Goal: Information Seeking & Learning: Learn about a topic

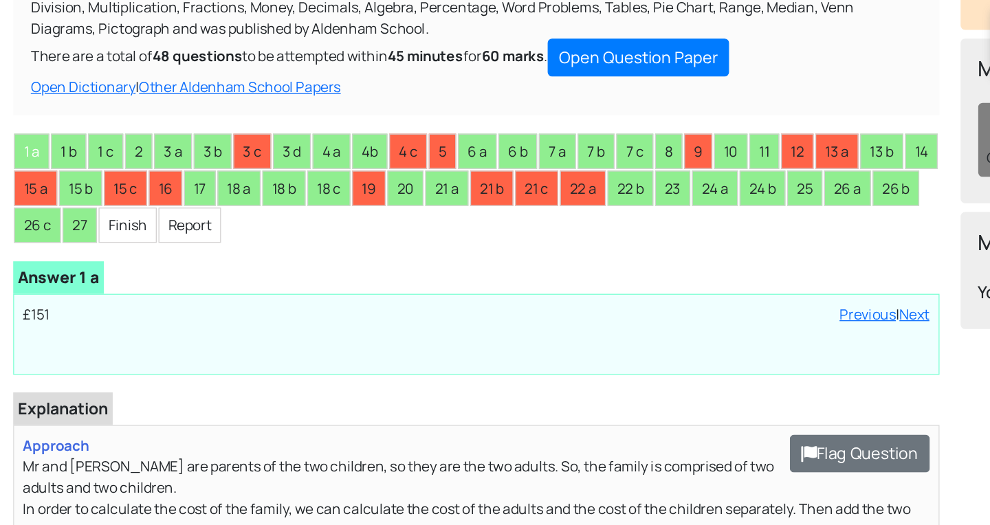
scroll to position [175, 0]
click at [46, 106] on li "1 b" at bounding box center [54, 119] width 28 height 28
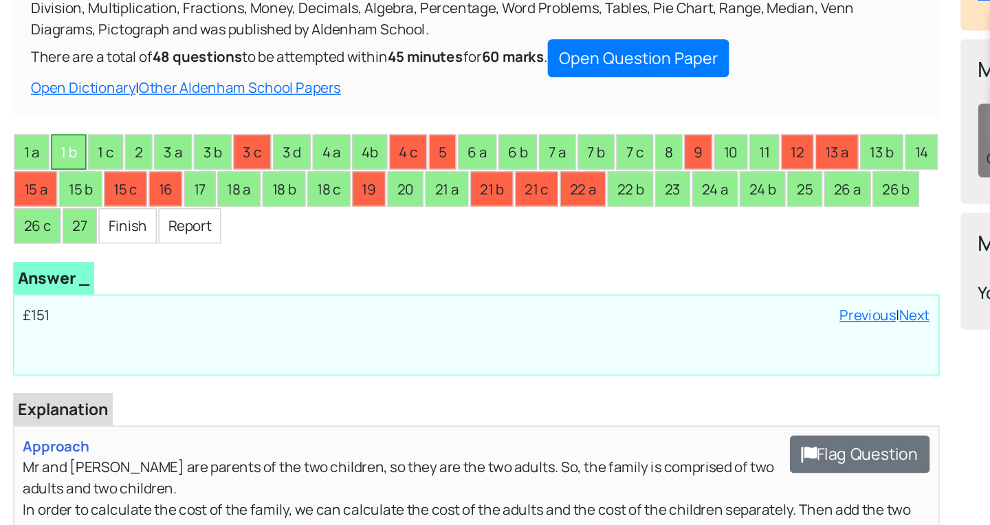
click at [59, 106] on li "1 b" at bounding box center [54, 119] width 28 height 28
click at [64, 108] on li "1 b" at bounding box center [54, 119] width 28 height 28
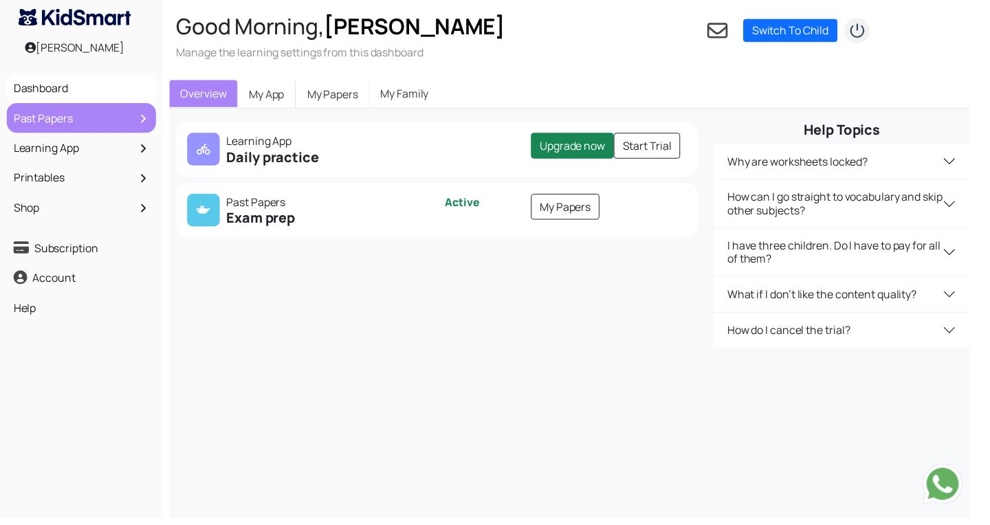
click at [64, 113] on link "Past Papers" at bounding box center [82, 119] width 144 height 23
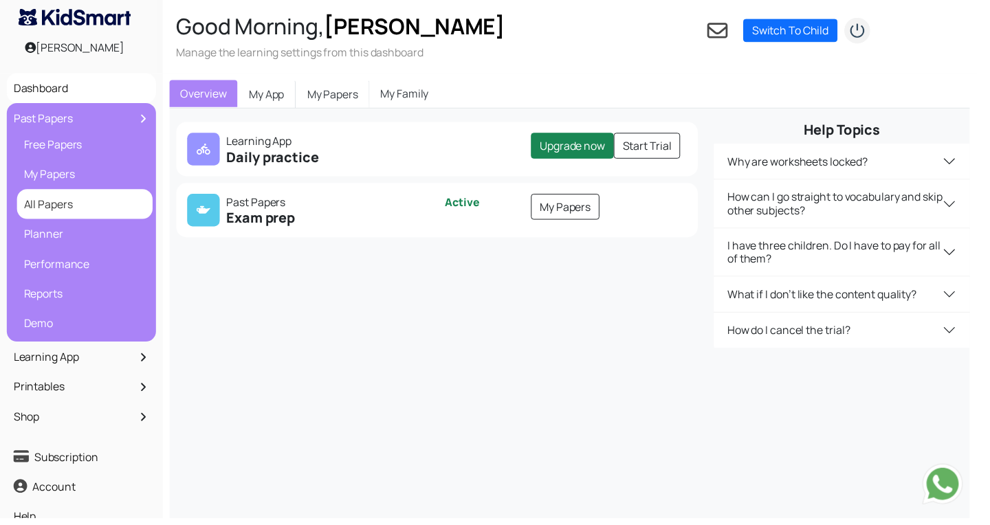
click at [74, 213] on link "All Papers" at bounding box center [86, 206] width 131 height 23
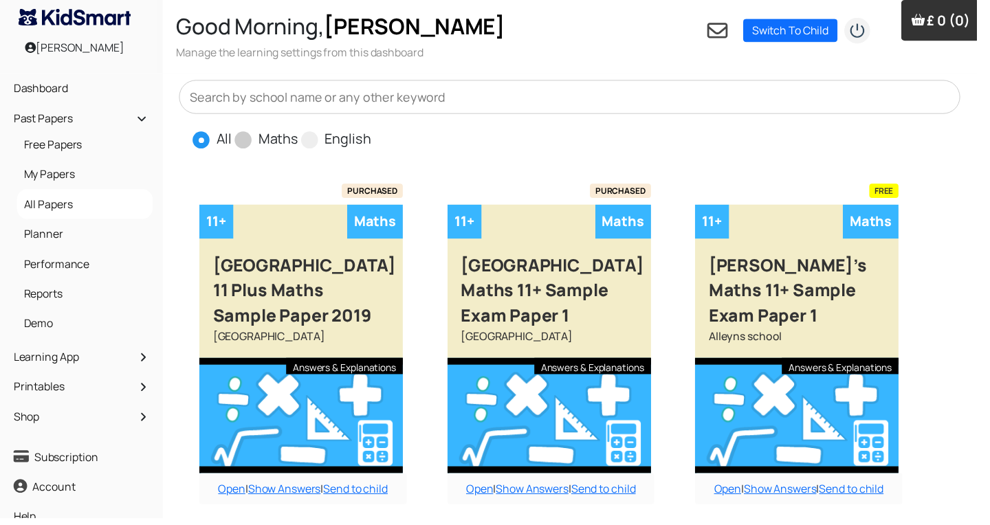
click at [252, 140] on span at bounding box center [246, 141] width 17 height 17
click at [303, 140] on input "Maths" at bounding box center [307, 135] width 9 height 9
radio input "true"
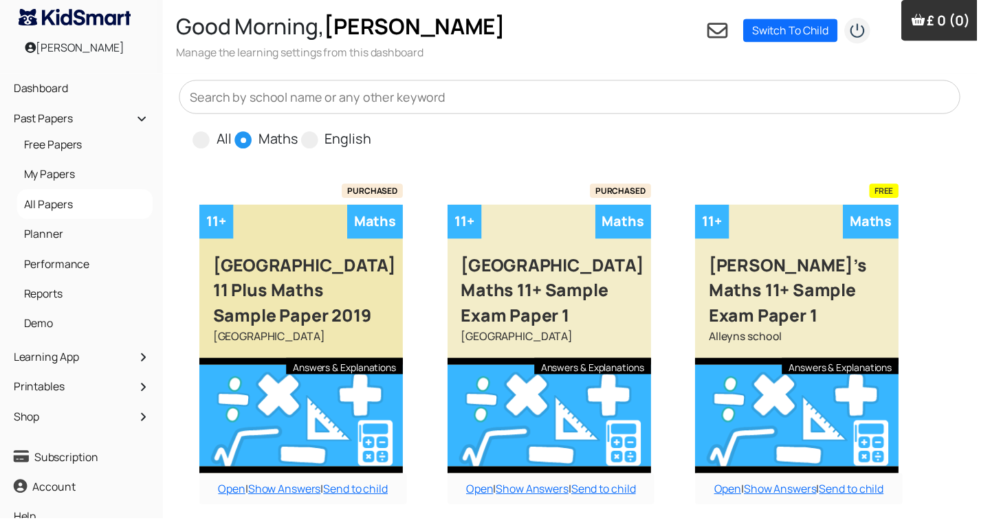
click at [331, 368] on div "Answers & Explanations" at bounding box center [349, 371] width 118 height 17
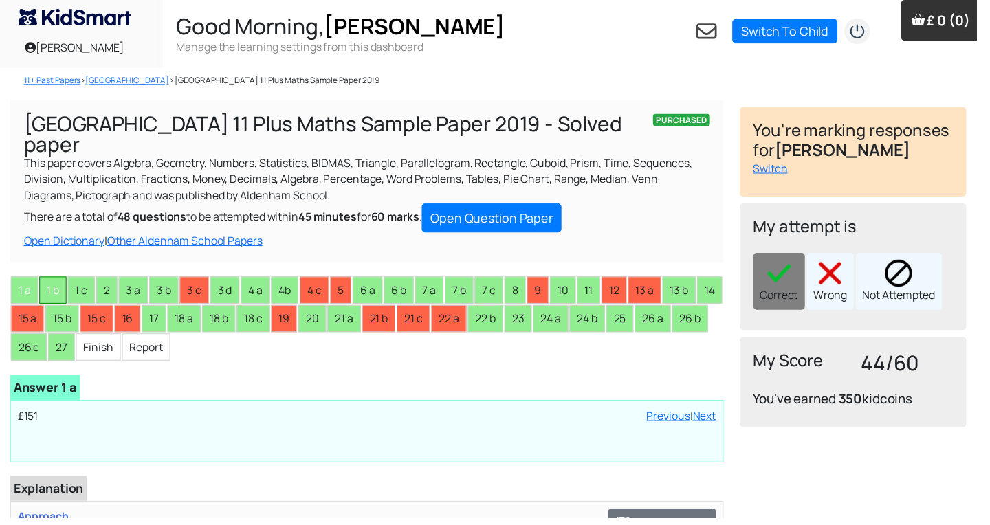
click at [55, 281] on li "1 b" at bounding box center [54, 295] width 28 height 28
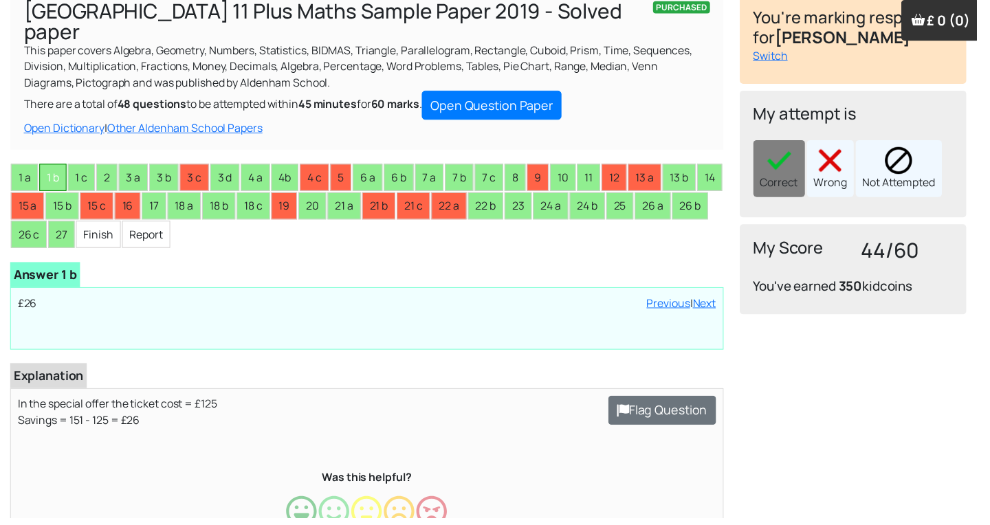
scroll to position [115, 0]
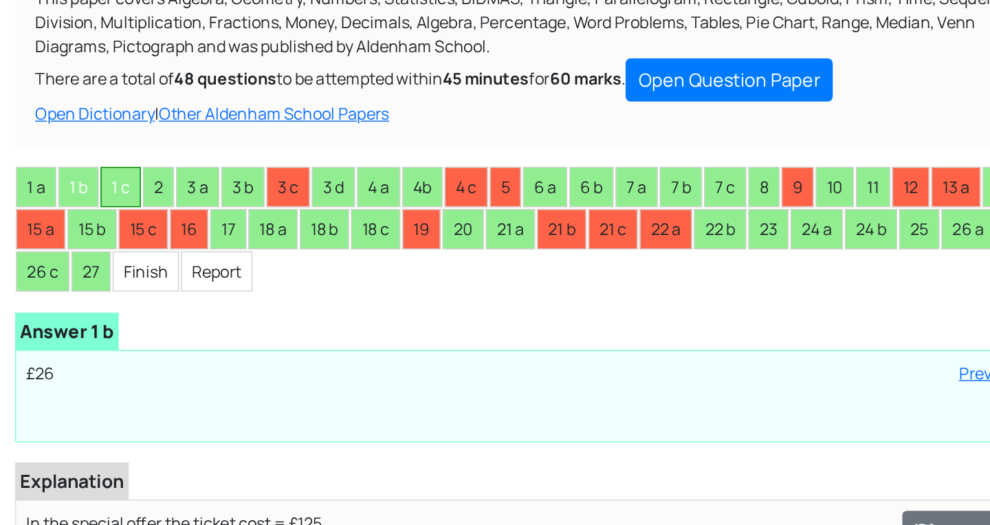
click at [83, 166] on li "1 c" at bounding box center [83, 180] width 28 height 28
click at [116, 166] on li "2" at bounding box center [108, 180] width 21 height 28
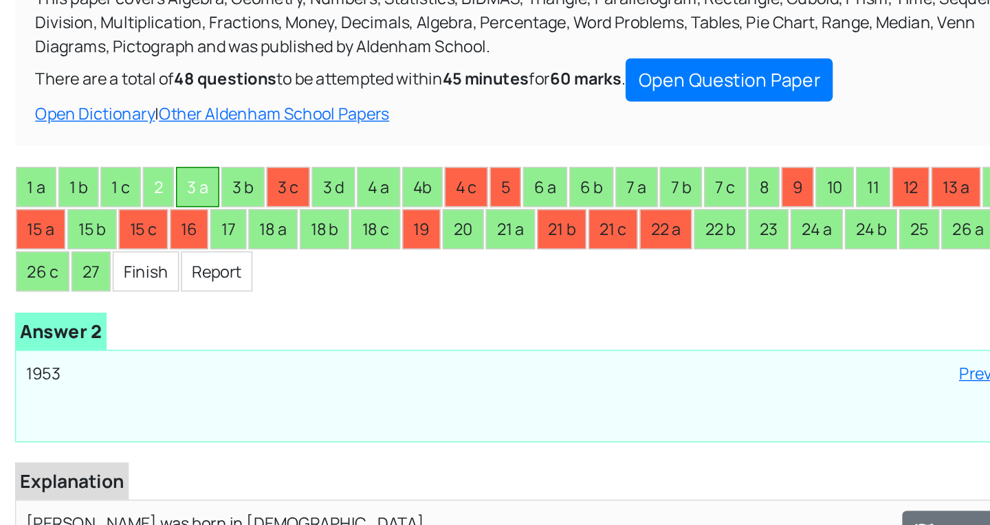
click at [138, 166] on li "3 a" at bounding box center [135, 180] width 30 height 28
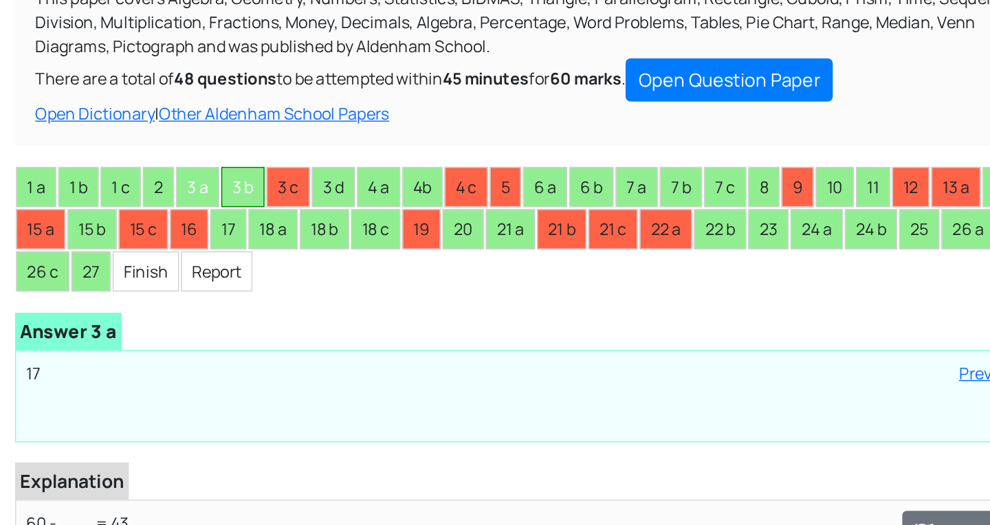
click at [167, 166] on li "3 b" at bounding box center [166, 180] width 30 height 28
click at [233, 166] on li "3 d" at bounding box center [228, 180] width 30 height 28
click at [203, 166] on li "3 c" at bounding box center [197, 180] width 30 height 28
click at [230, 166] on li "3 d" at bounding box center [228, 180] width 30 height 28
click at [235, 166] on li "3 d" at bounding box center [228, 180] width 30 height 28
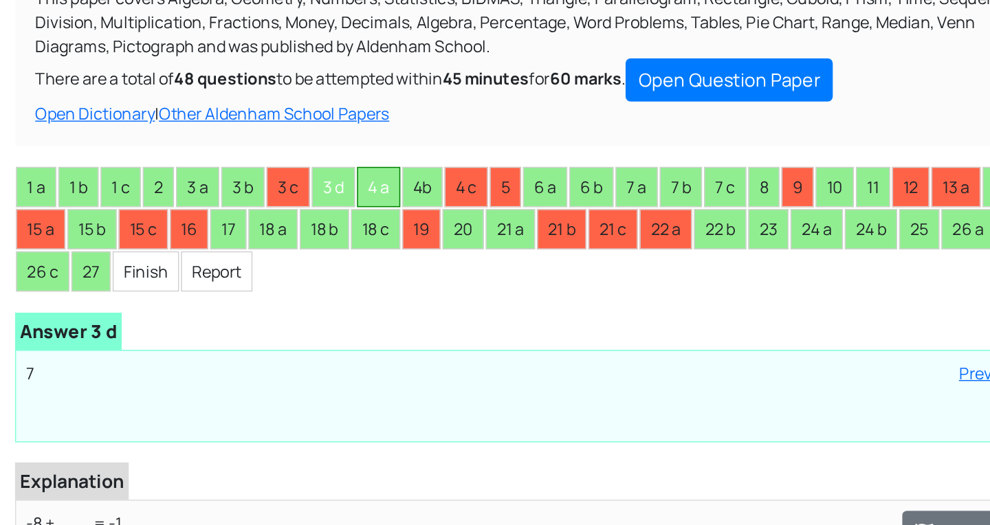
click at [252, 166] on li "4 a" at bounding box center [259, 180] width 30 height 28
click at [290, 166] on li "4b" at bounding box center [289, 180] width 28 height 28
click at [318, 167] on li "4 c" at bounding box center [319, 180] width 30 height 28
click at [347, 166] on li "5" at bounding box center [345, 180] width 21 height 28
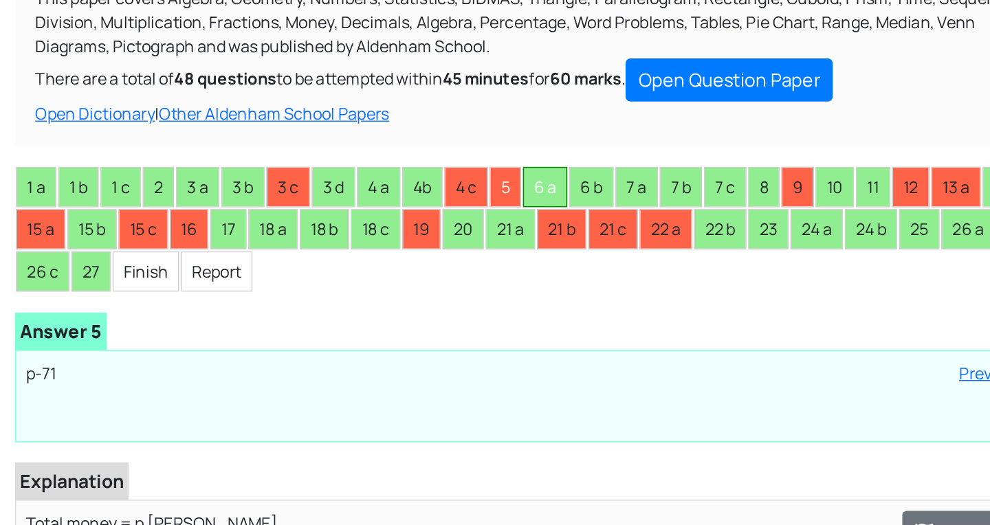
click at [381, 166] on li "6 a" at bounding box center [373, 180] width 30 height 28
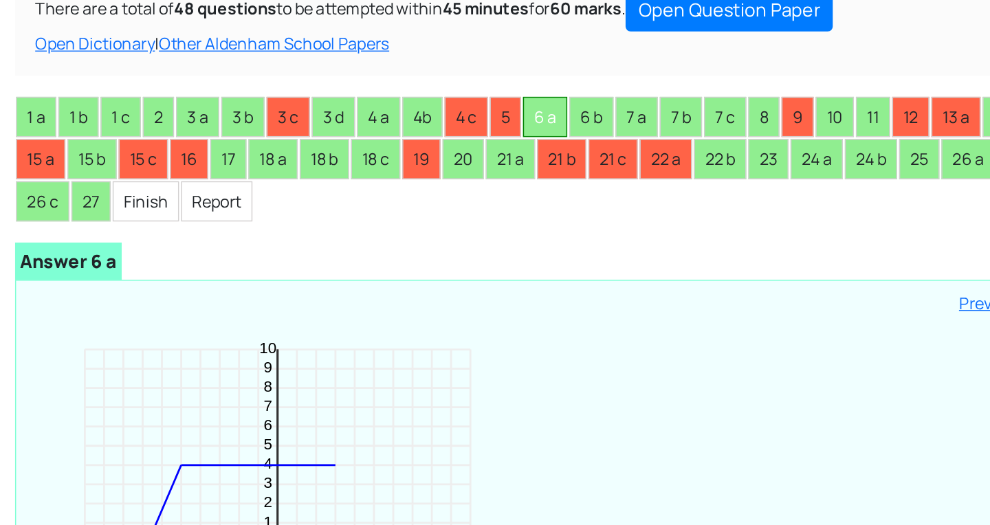
scroll to position [0, 0]
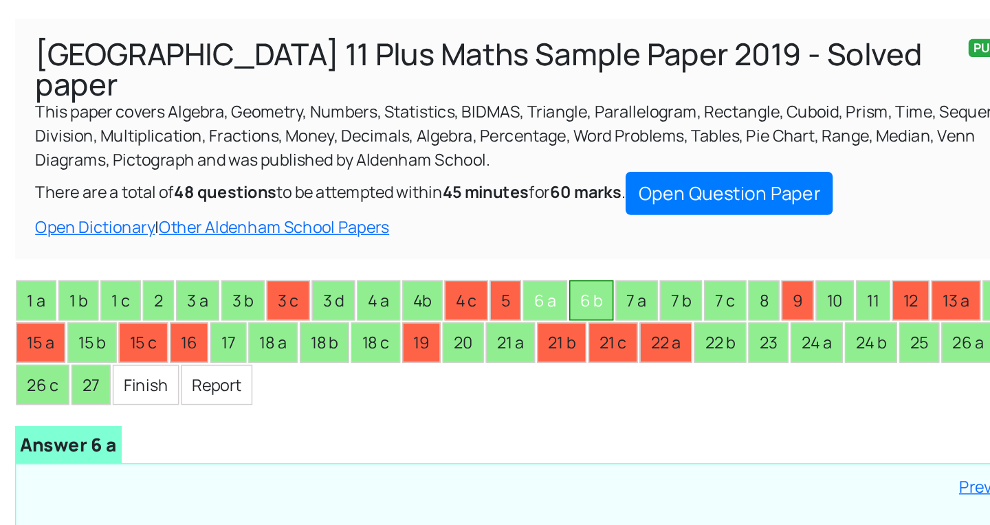
click at [410, 281] on li "6 b" at bounding box center [404, 295] width 30 height 28
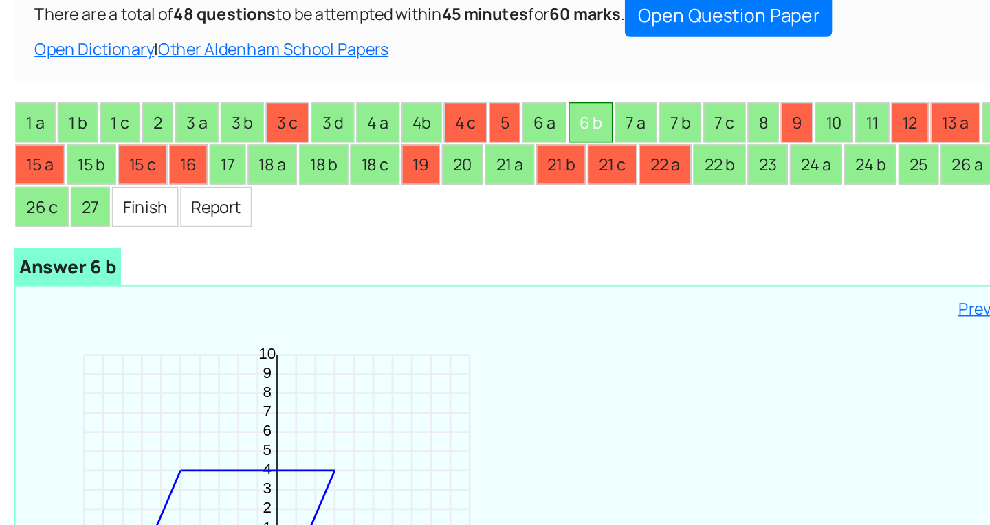
scroll to position [210, 0]
click at [438, 70] on li "7 a" at bounding box center [435, 84] width 29 height 28
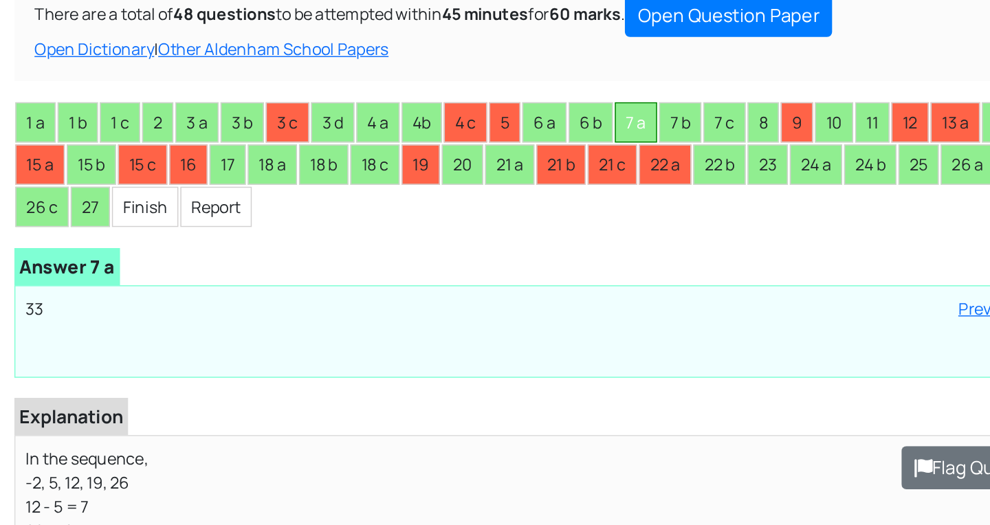
scroll to position [207, 0]
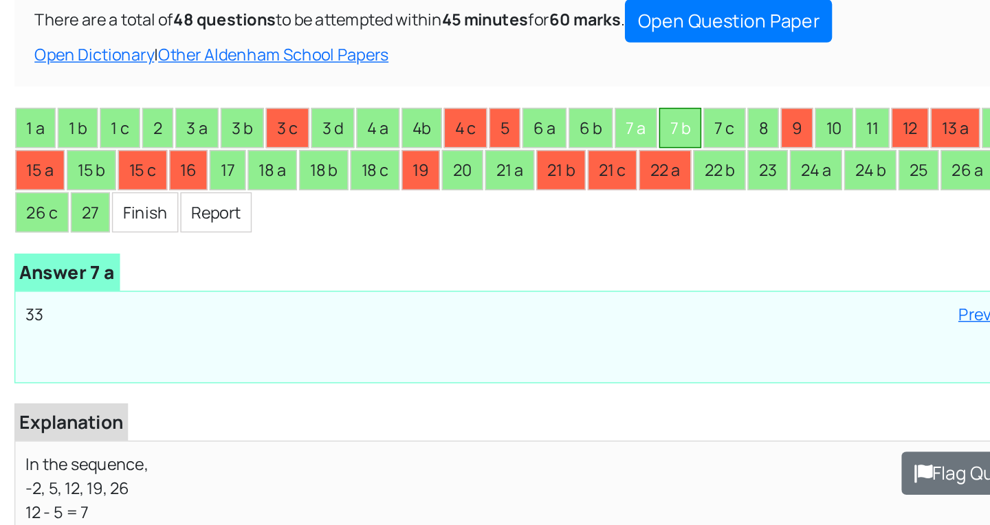
click at [475, 74] on li "7 b" at bounding box center [465, 88] width 29 height 28
click at [509, 74] on li "7 c" at bounding box center [495, 88] width 29 height 28
click at [528, 74] on li "8" at bounding box center [522, 88] width 21 height 28
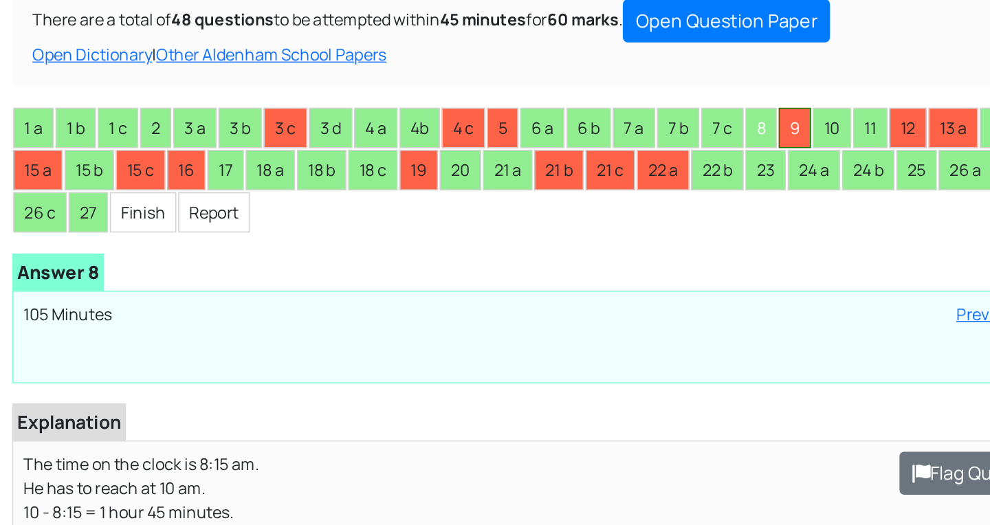
click at [550, 74] on li "9" at bounding box center [545, 88] width 22 height 28
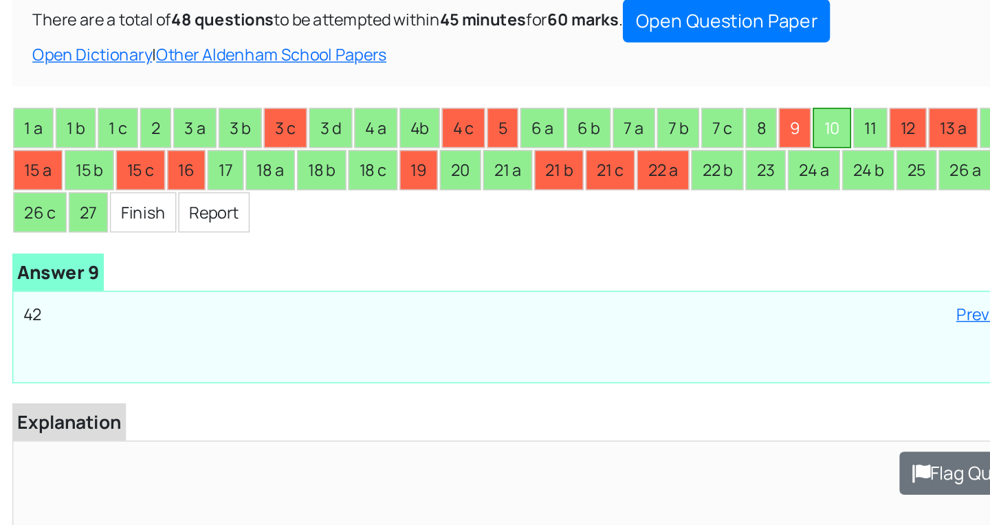
click at [572, 75] on li "10" at bounding box center [571, 88] width 26 height 28
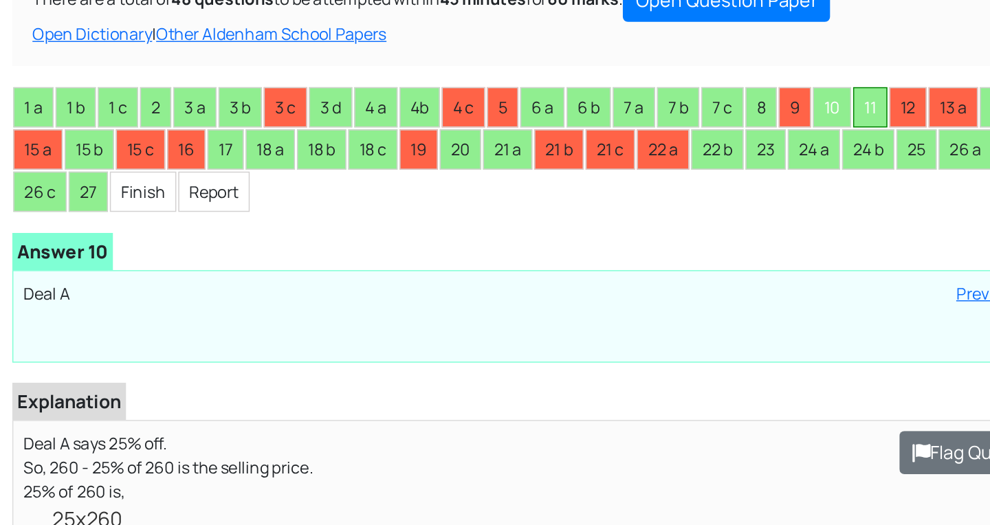
click at [600, 74] on li "11" at bounding box center [596, 88] width 23 height 28
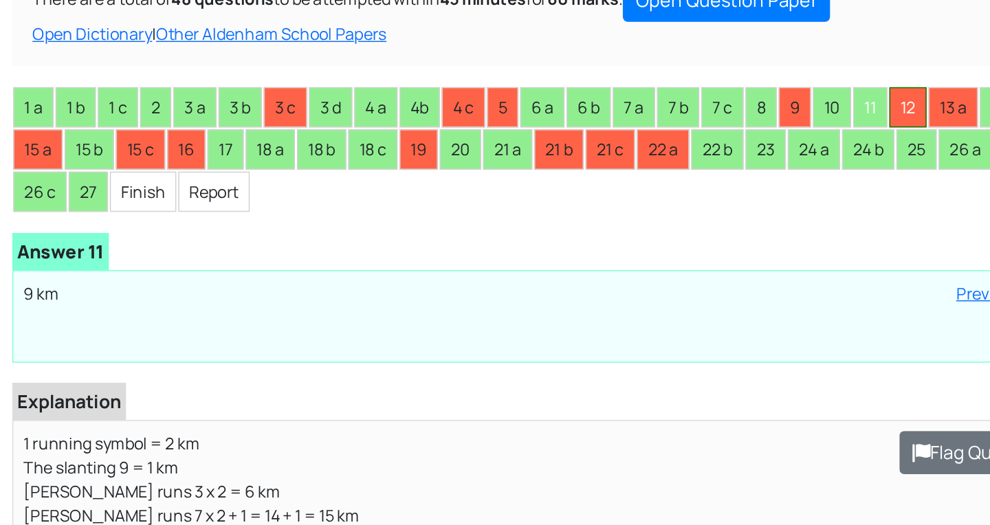
click at [628, 79] on li "12" at bounding box center [622, 88] width 25 height 28
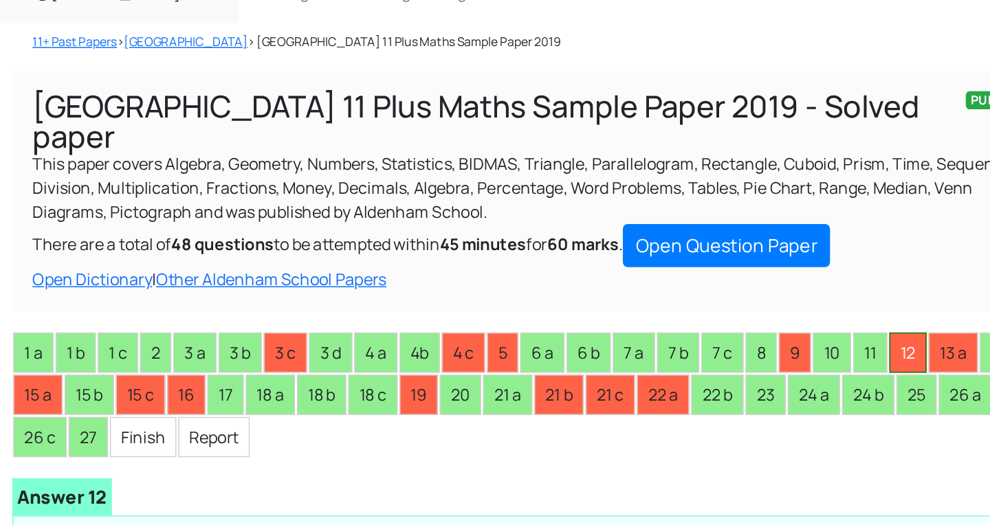
scroll to position [0, 0]
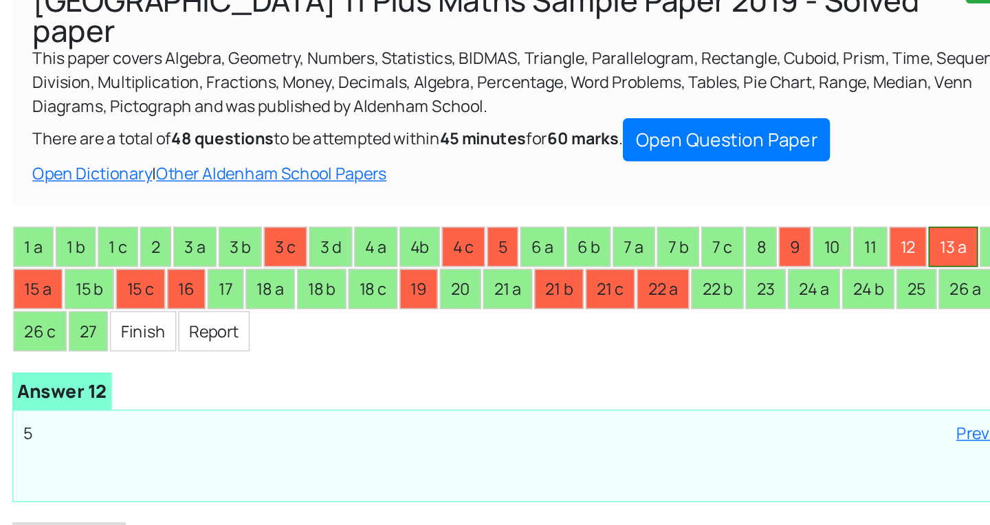
click at [660, 281] on li "13 a" at bounding box center [654, 295] width 34 height 28
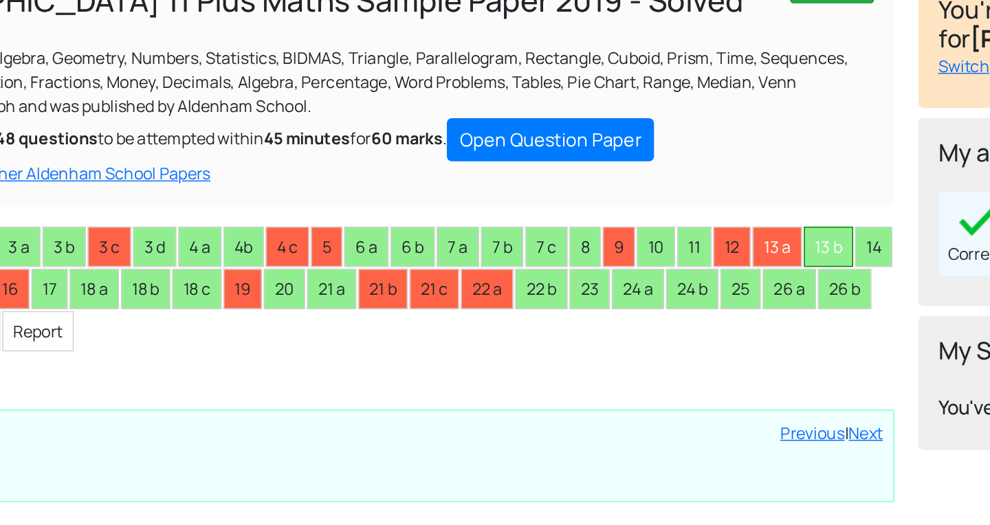
click at [695, 281] on li "13 b" at bounding box center [689, 295] width 34 height 28
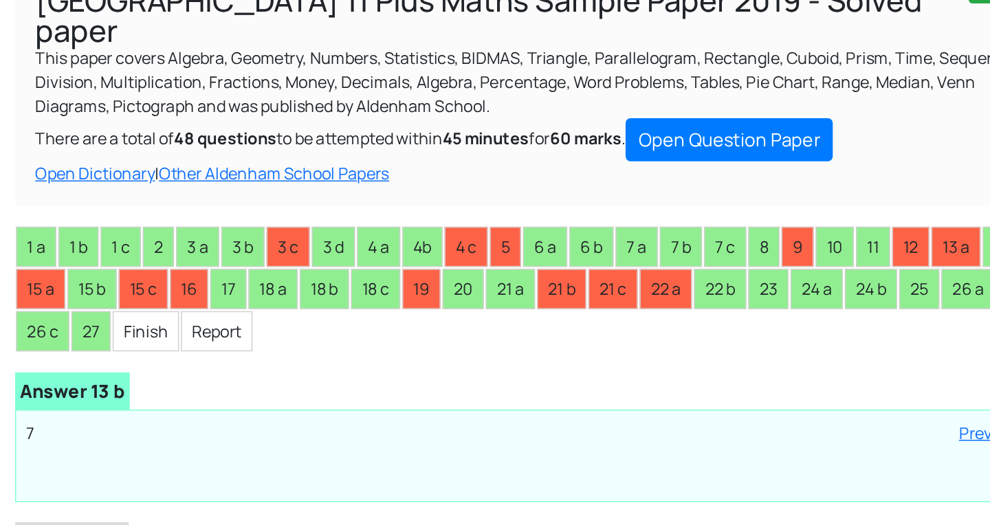
click at [707, 308] on li "14" at bounding box center [719, 295] width 25 height 28
click at [45, 310] on li "15 a" at bounding box center [28, 324] width 34 height 28
click at [80, 310] on li "15 b" at bounding box center [63, 324] width 34 height 28
click at [115, 310] on li "15 c" at bounding box center [98, 324] width 34 height 28
click at [142, 310] on li "16" at bounding box center [129, 324] width 26 height 28
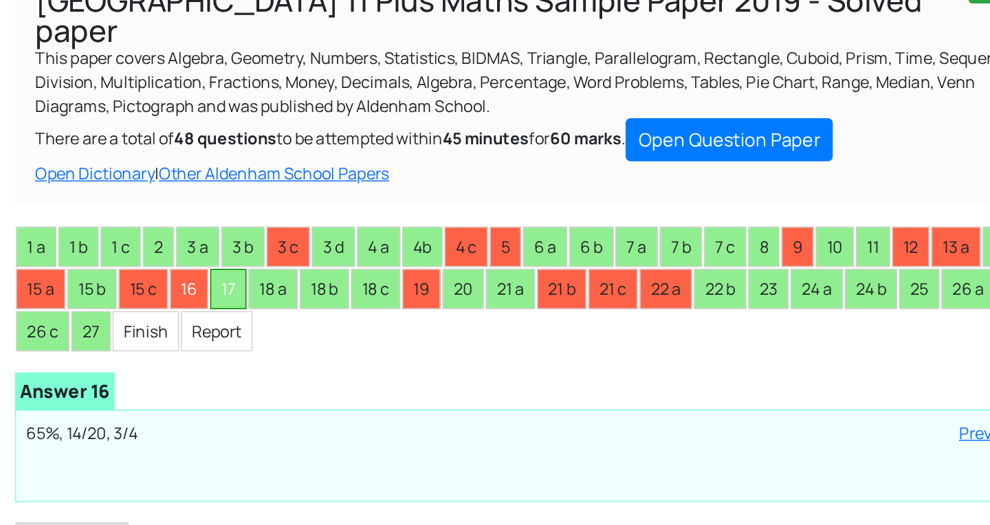
click at [169, 310] on li "17" at bounding box center [156, 324] width 25 height 28
click at [204, 310] on li "18 a" at bounding box center [187, 324] width 34 height 28
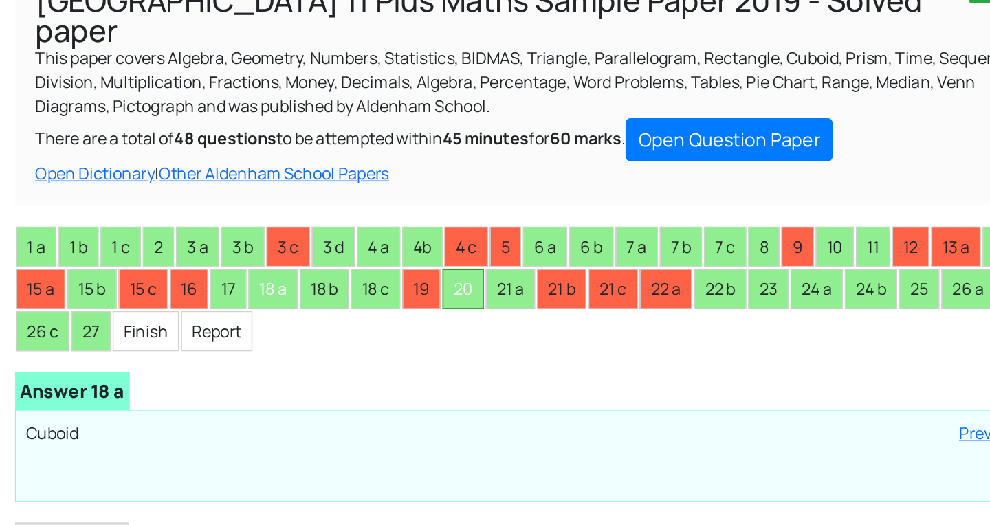
click at [331, 310] on li "20" at bounding box center [317, 324] width 28 height 28
click at [301, 310] on li "19" at bounding box center [288, 324] width 26 height 28
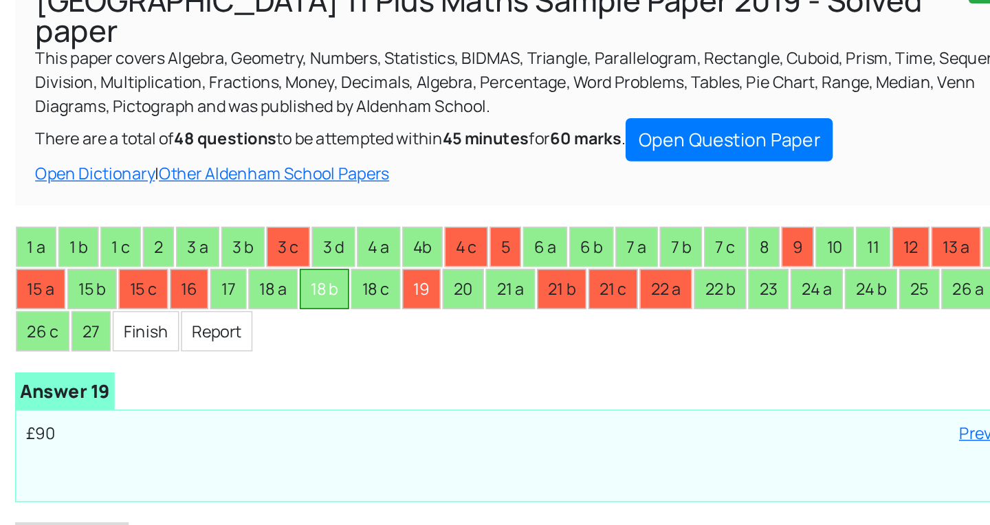
click at [239, 310] on li "18 b" at bounding box center [222, 324] width 34 height 28
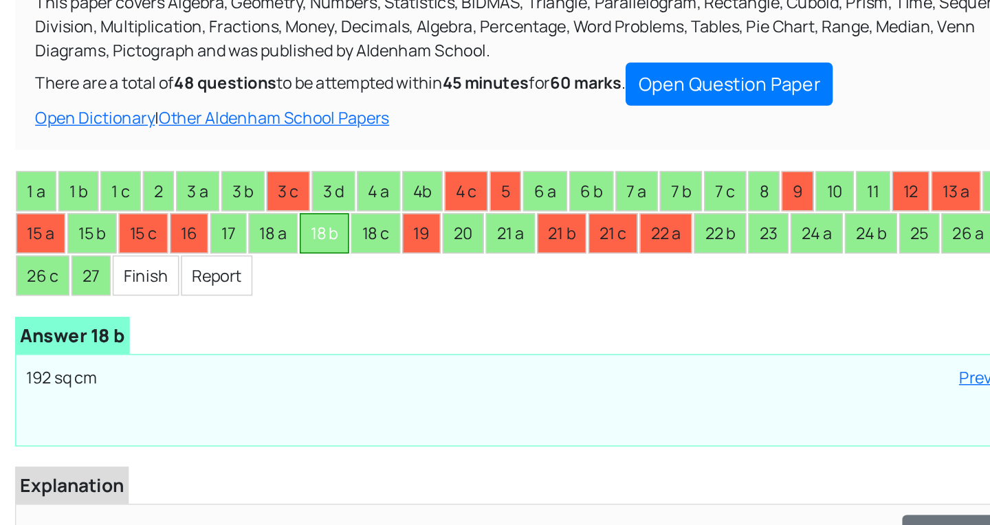
scroll to position [147, 0]
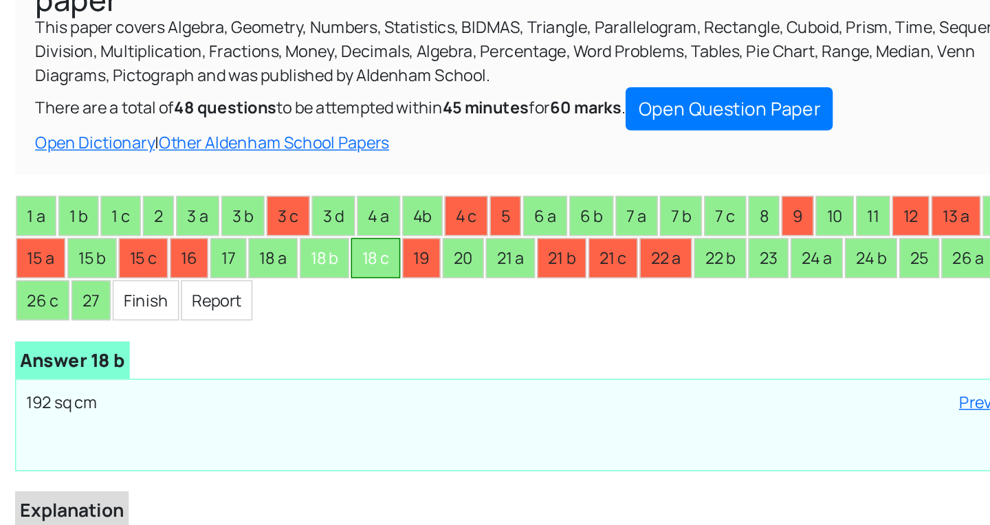
click at [274, 163] on li "18 c" at bounding box center [257, 177] width 34 height 28
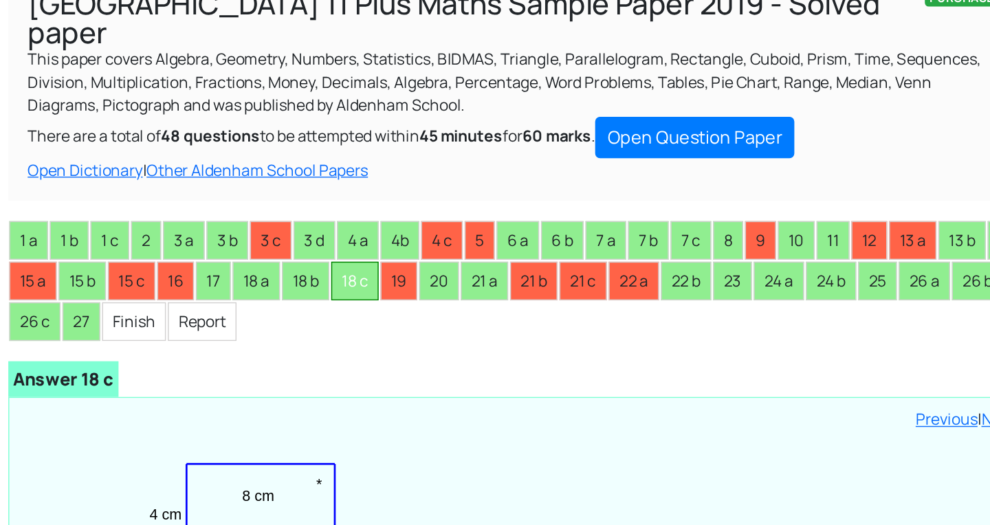
scroll to position [120, 0]
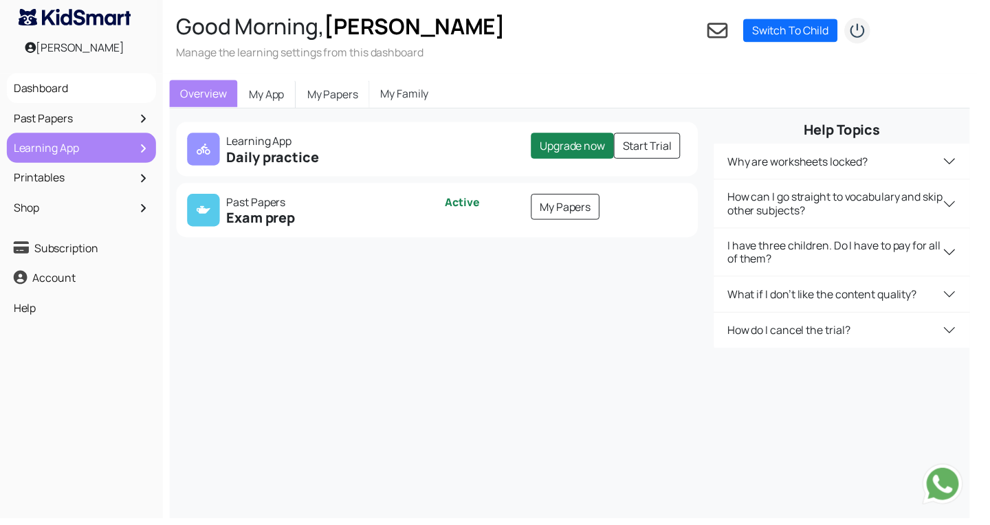
click at [78, 140] on link "Learning App" at bounding box center [82, 149] width 144 height 23
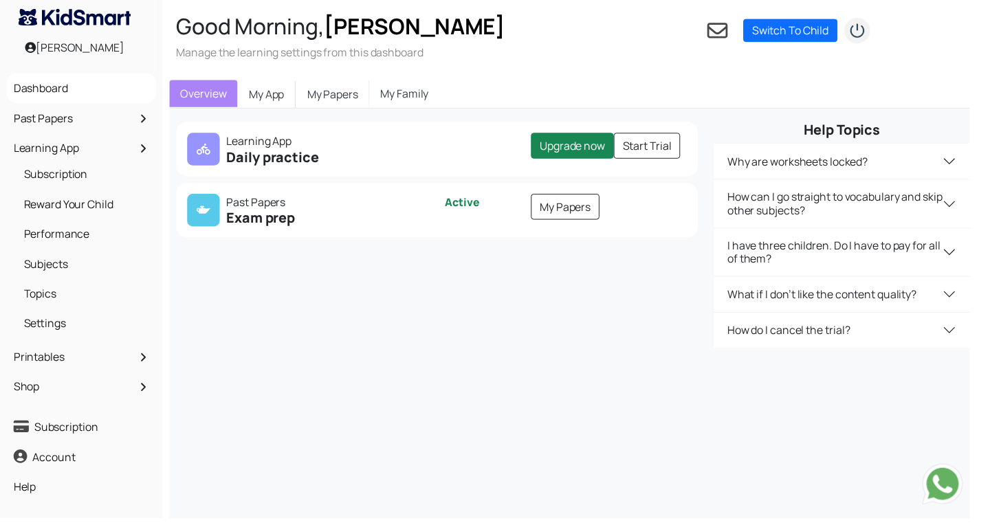
click at [278, 317] on div "Are you ready? SATS Year 2 and 6 SPaG, Reading, Arithmetic and Reasoning. SATs …" at bounding box center [440, 238] width 552 height 229
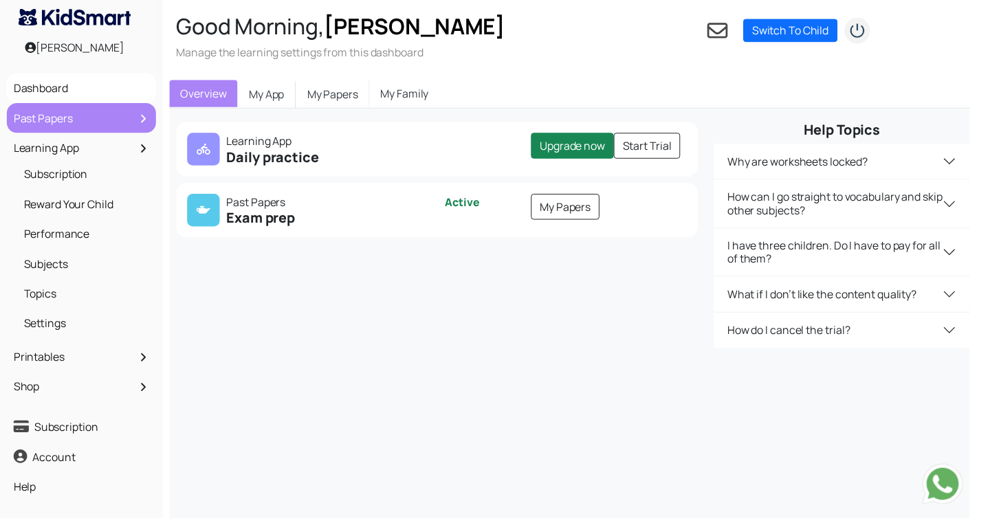
click at [85, 123] on link "Past Papers" at bounding box center [82, 119] width 144 height 23
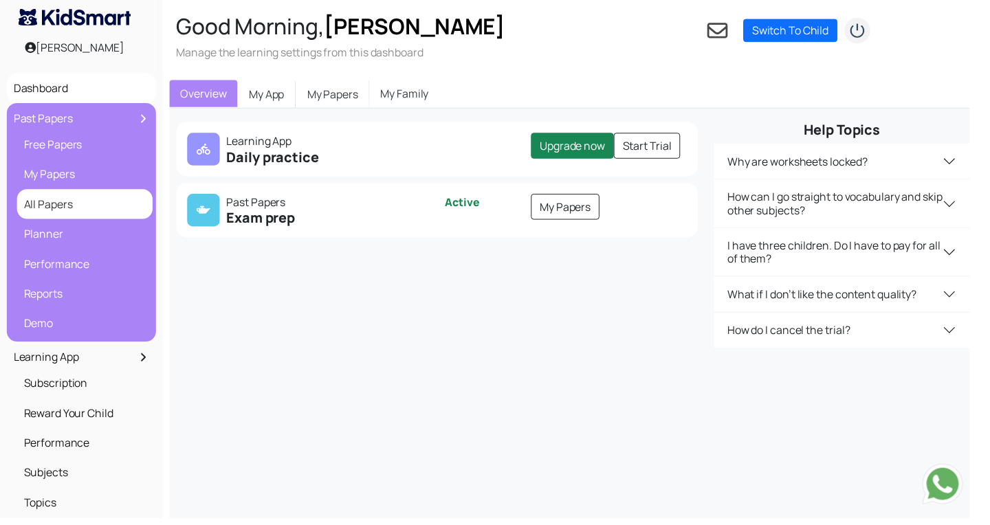
click at [76, 213] on link "All Papers" at bounding box center [86, 206] width 131 height 23
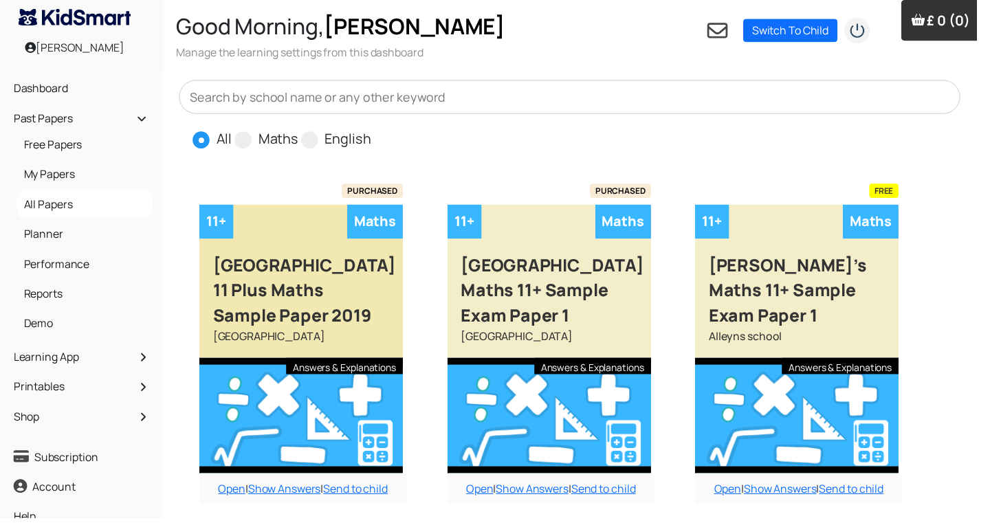
click at [320, 311] on div "Aldenham School 11 Plus Maths Sample Paper 2019" at bounding box center [305, 287] width 206 height 91
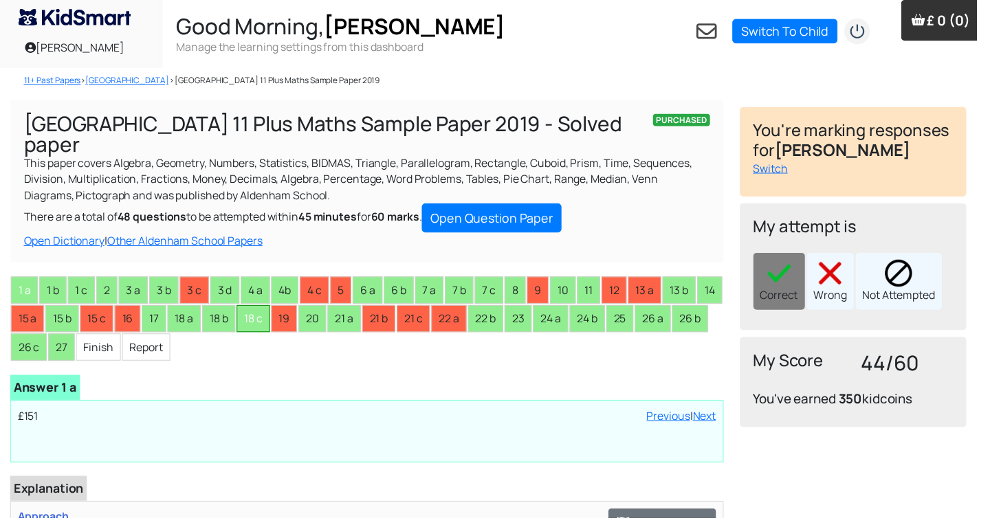
click at [274, 310] on li "18 c" at bounding box center [257, 324] width 34 height 28
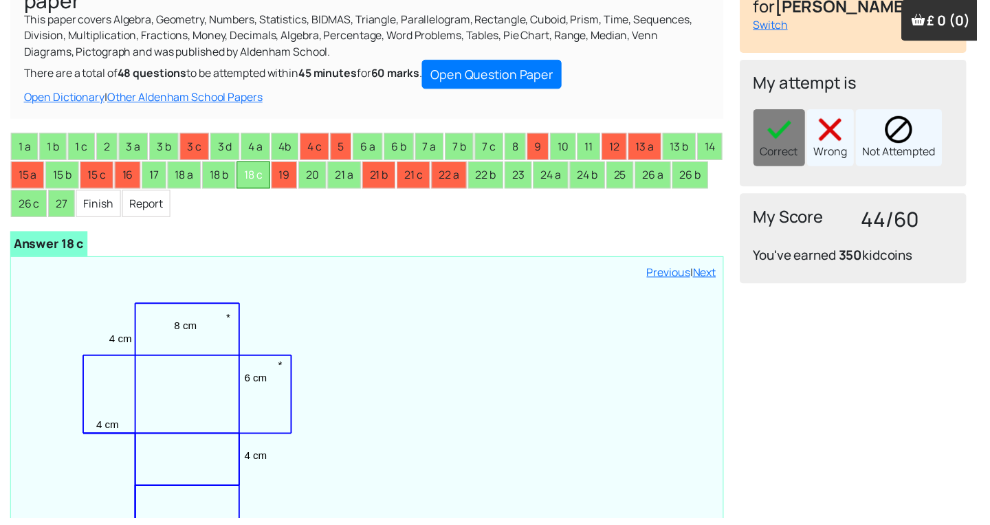
scroll to position [145, 0]
click at [301, 169] on li "19" at bounding box center [288, 178] width 26 height 28
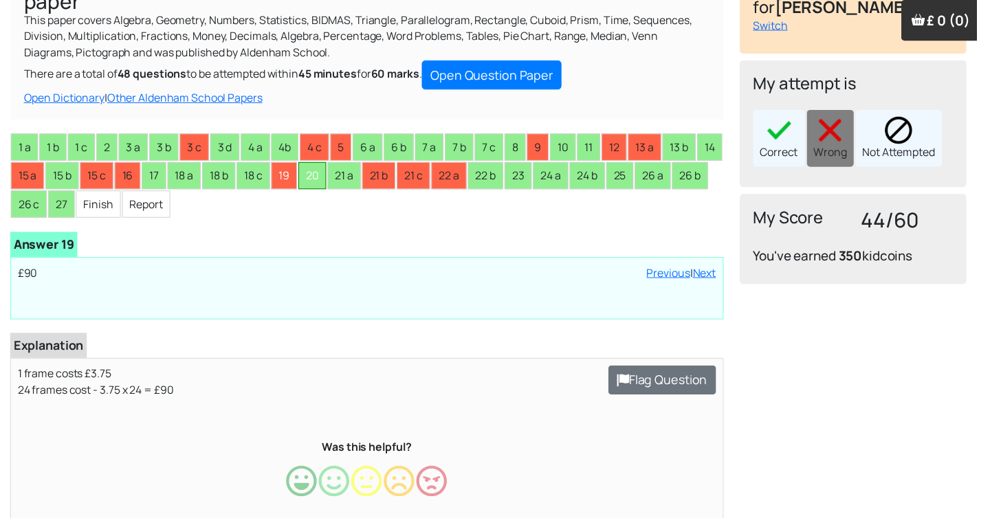
click at [331, 169] on li "20" at bounding box center [317, 178] width 28 height 28
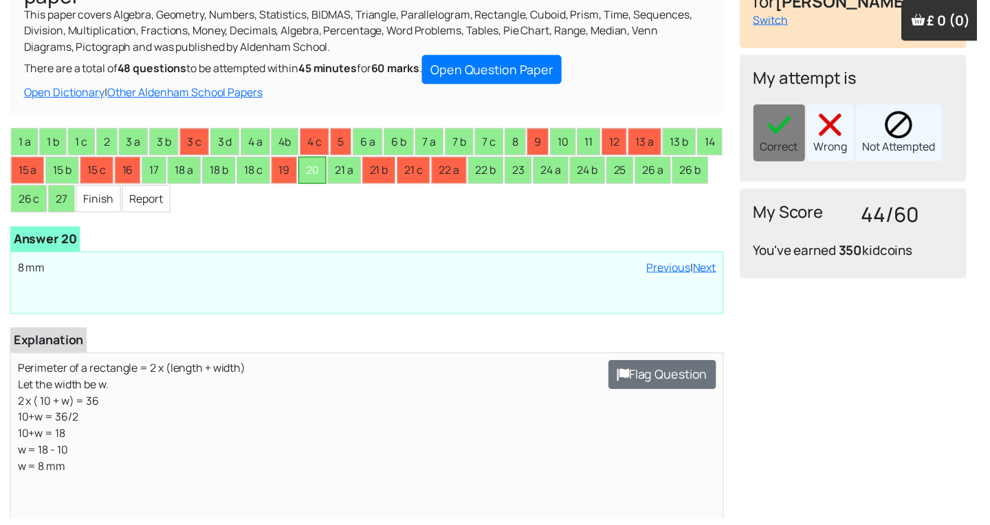
scroll to position [167, 0]
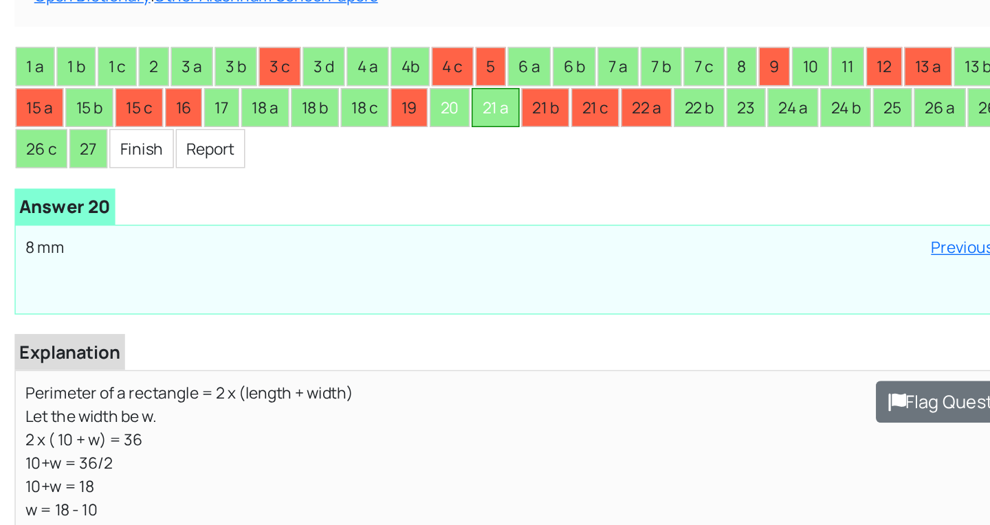
click at [366, 142] on li "21 a" at bounding box center [349, 156] width 34 height 28
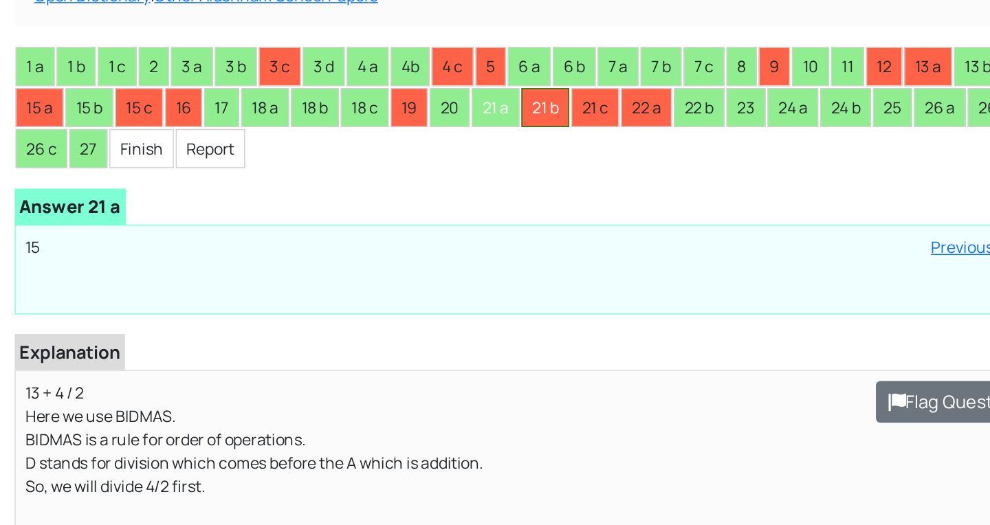
click at [401, 142] on li "21 b" at bounding box center [384, 156] width 34 height 28
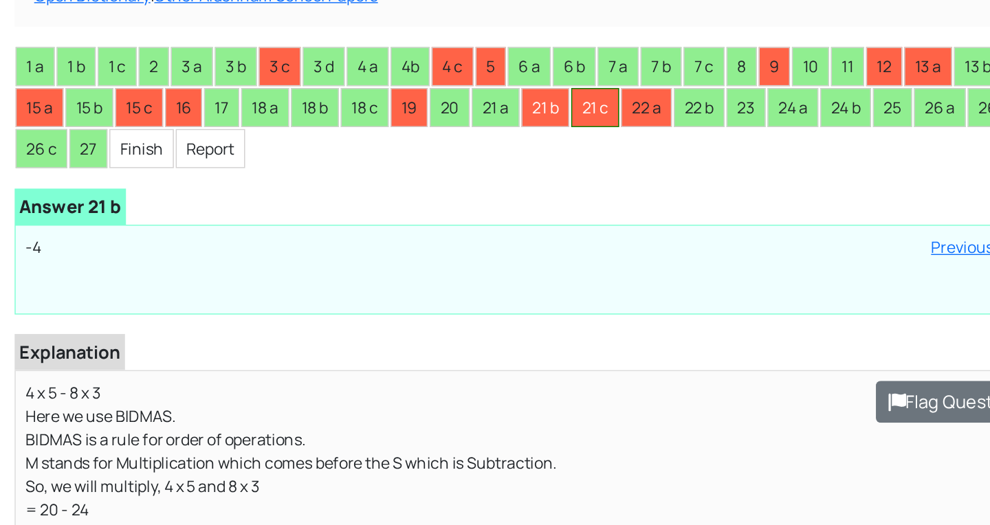
click at [436, 142] on li "21 c" at bounding box center [419, 156] width 34 height 28
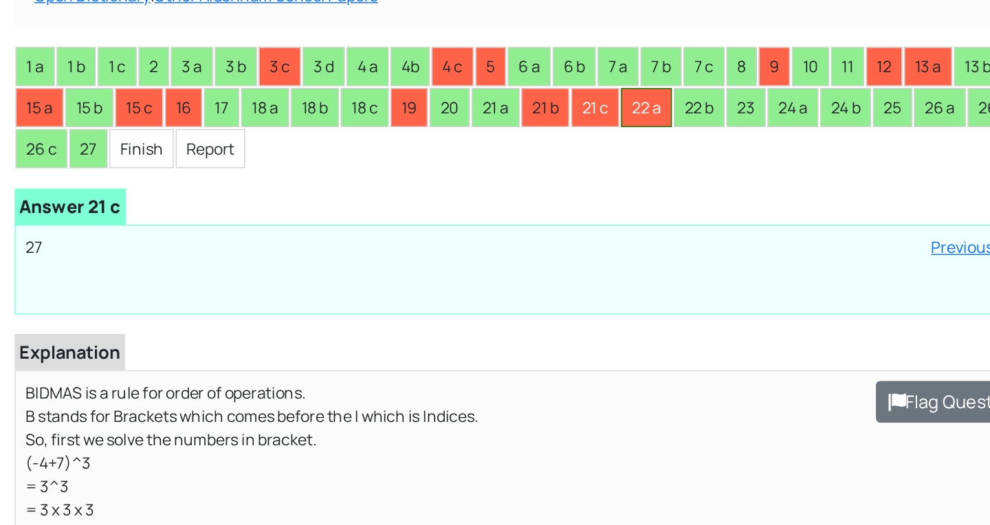
click at [473, 142] on li "22 a" at bounding box center [455, 156] width 36 height 28
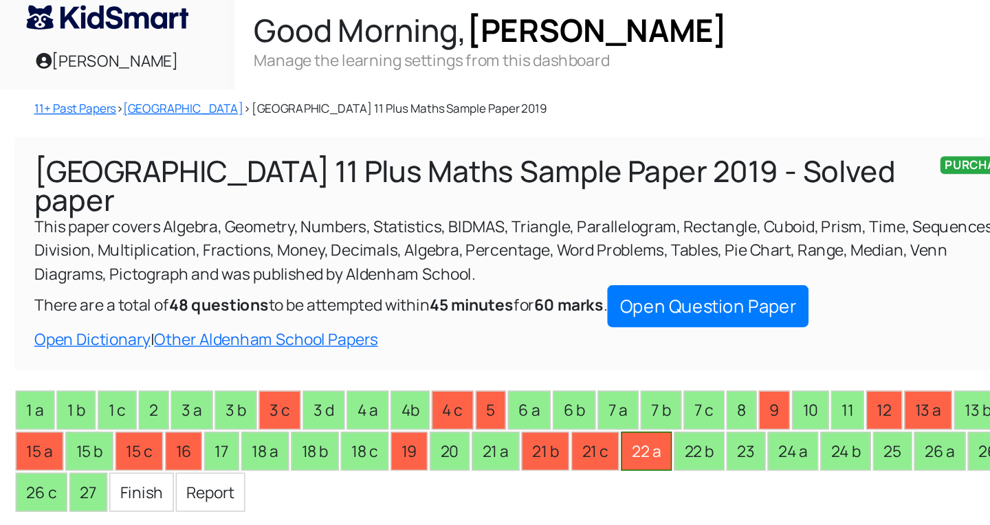
scroll to position [0, 0]
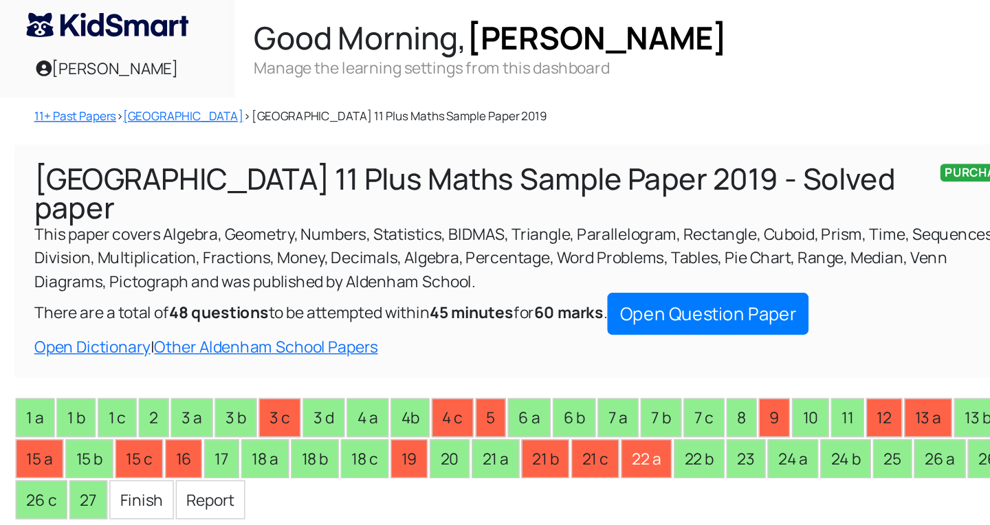
click at [410, 248] on div "PURCHASED Aldenham School 11 Plus Maths Sample Paper 2019 - Solved paper This p…" at bounding box center [372, 480] width 740 height 757
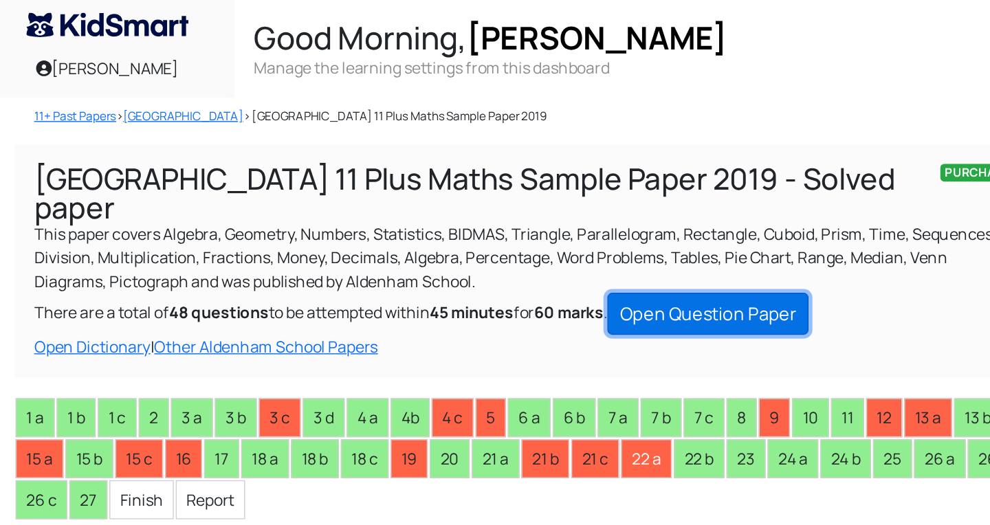
click at [510, 206] on link "Open Question Paper" at bounding box center [499, 221] width 142 height 30
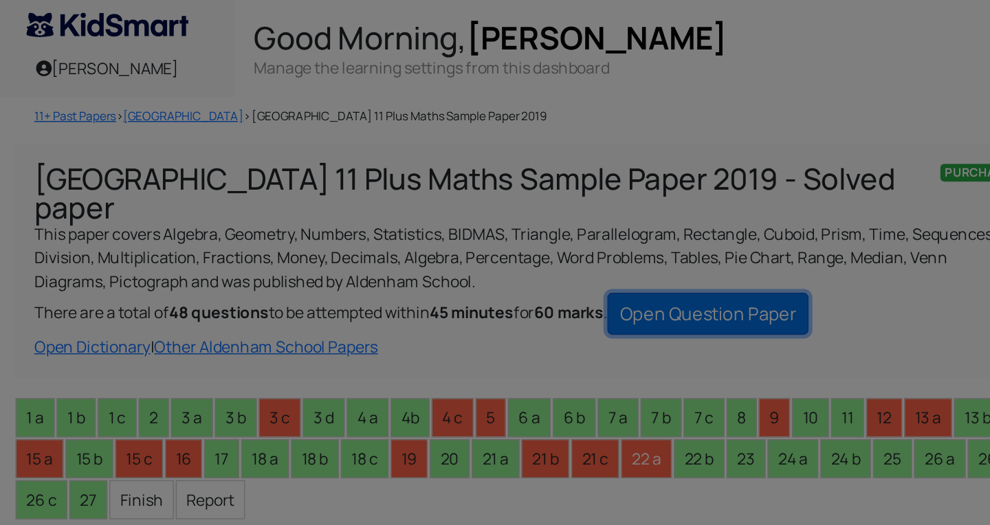
type input "1"
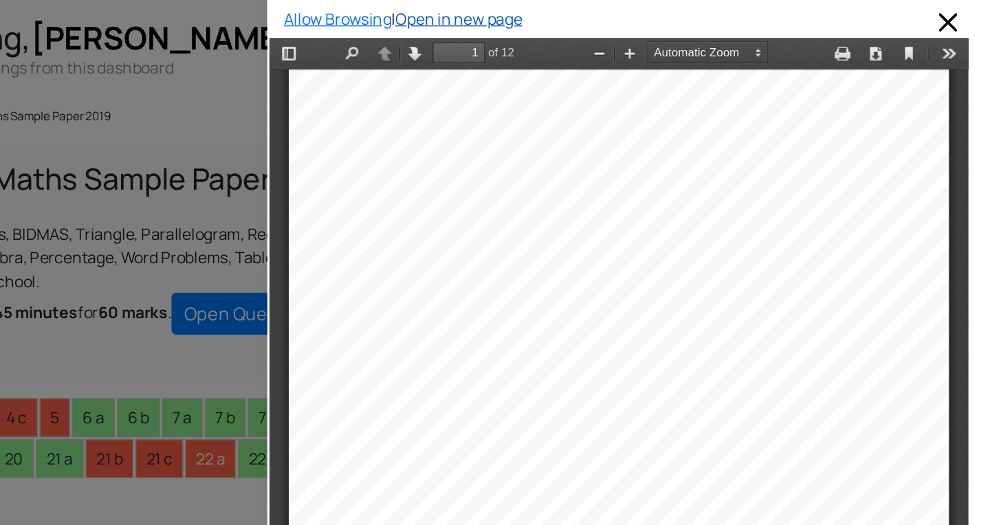
click at [664, 10] on link "Open in new page" at bounding box center [629, 13] width 89 height 15
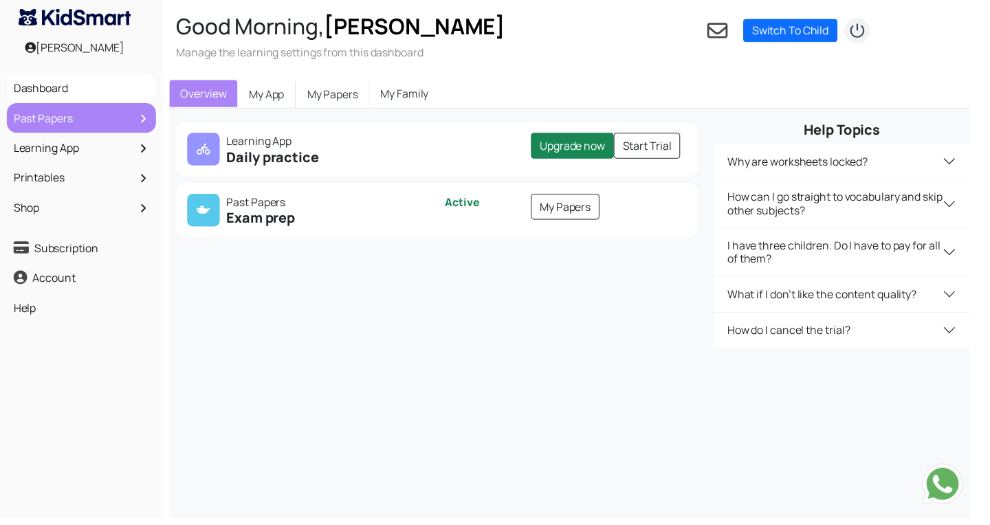
click at [87, 127] on link "Past Papers" at bounding box center [82, 119] width 144 height 23
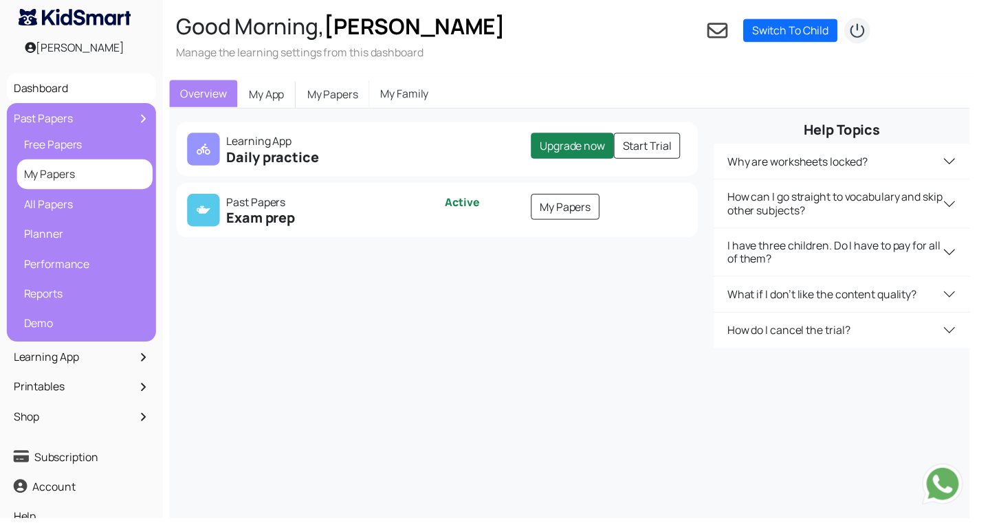
click at [83, 176] on link "My Papers" at bounding box center [86, 176] width 131 height 23
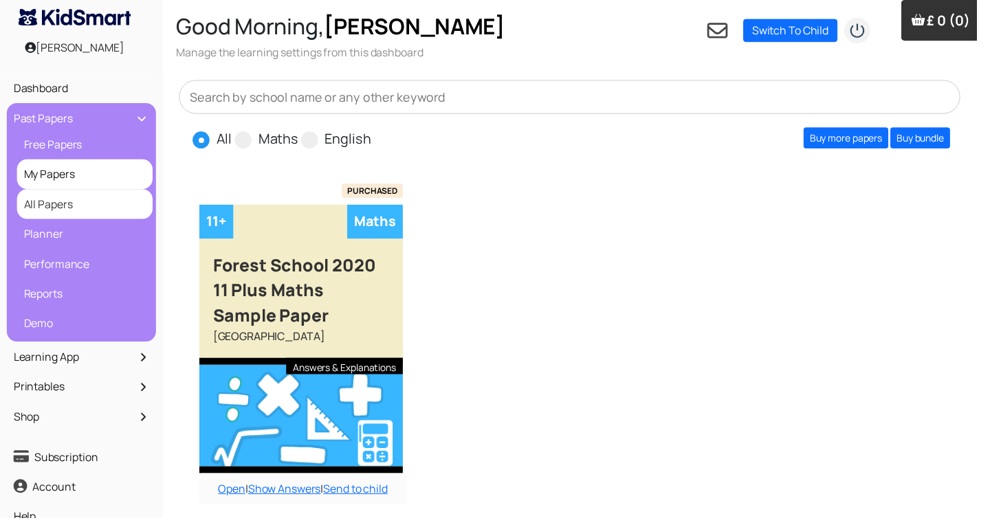
click at [77, 210] on link "All Papers" at bounding box center [86, 206] width 131 height 23
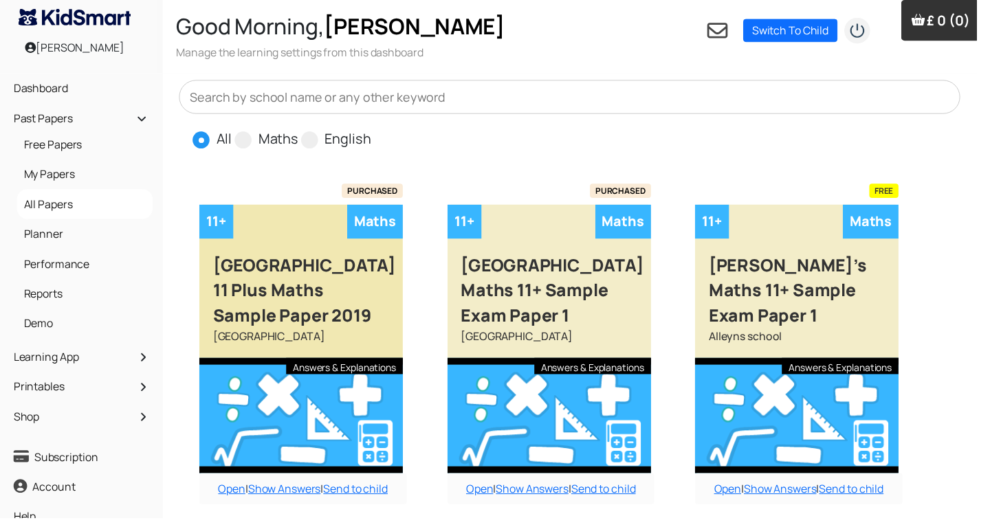
click at [318, 274] on div "[GEOGRAPHIC_DATA] 11 Plus Maths Sample Paper 2019" at bounding box center [305, 287] width 206 height 91
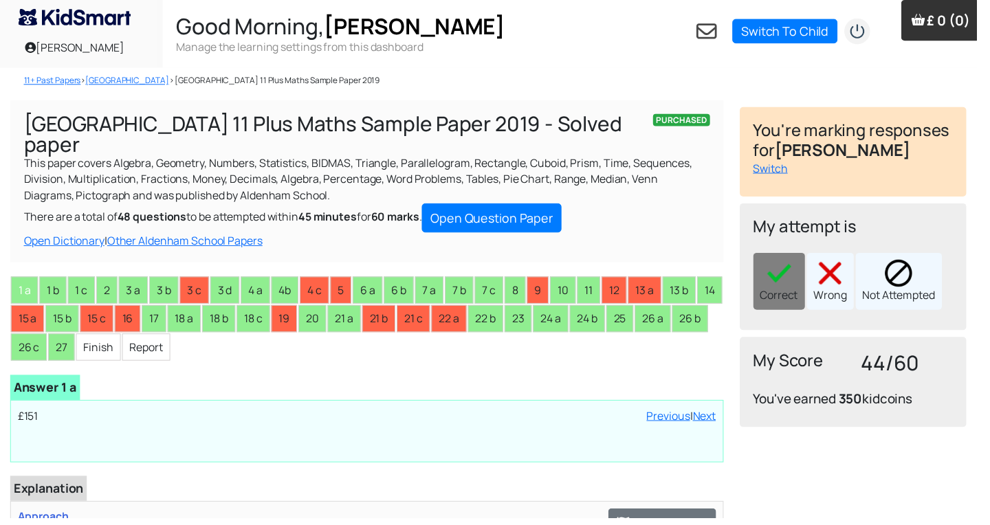
click at [473, 310] on li "22 a" at bounding box center [455, 324] width 36 height 28
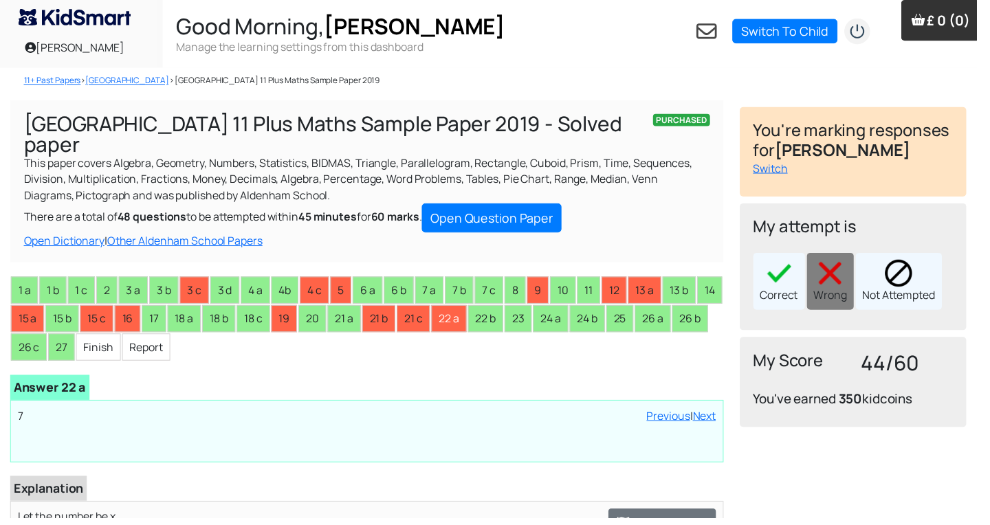
click at [510, 310] on li "22 b" at bounding box center [493, 324] width 36 height 28
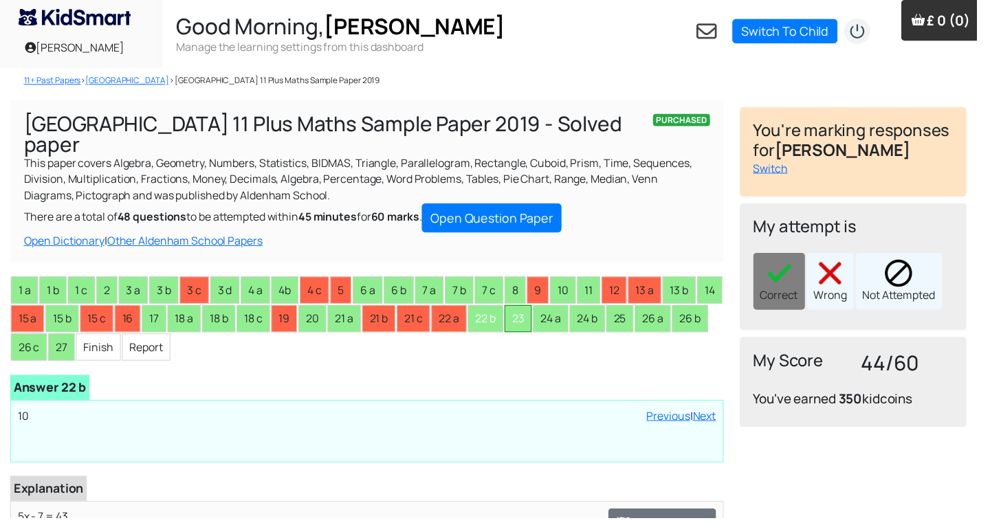
click at [539, 310] on li "23" at bounding box center [526, 324] width 28 height 28
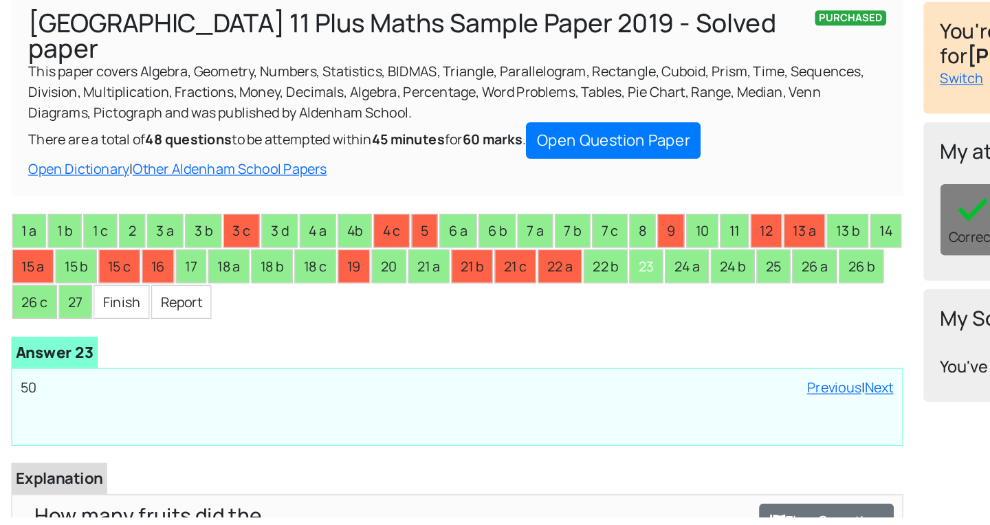
scroll to position [2, 0]
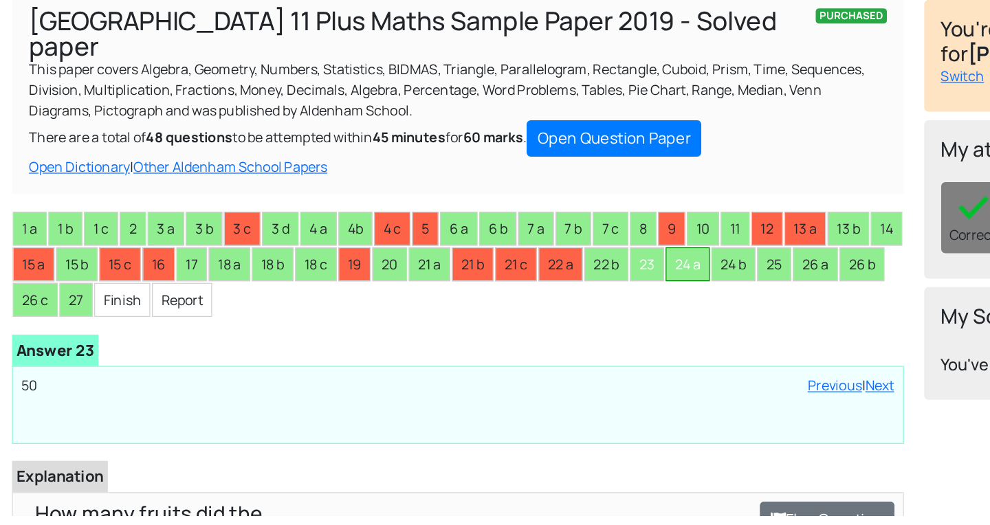
click at [576, 307] on li "24 a" at bounding box center [559, 321] width 36 height 28
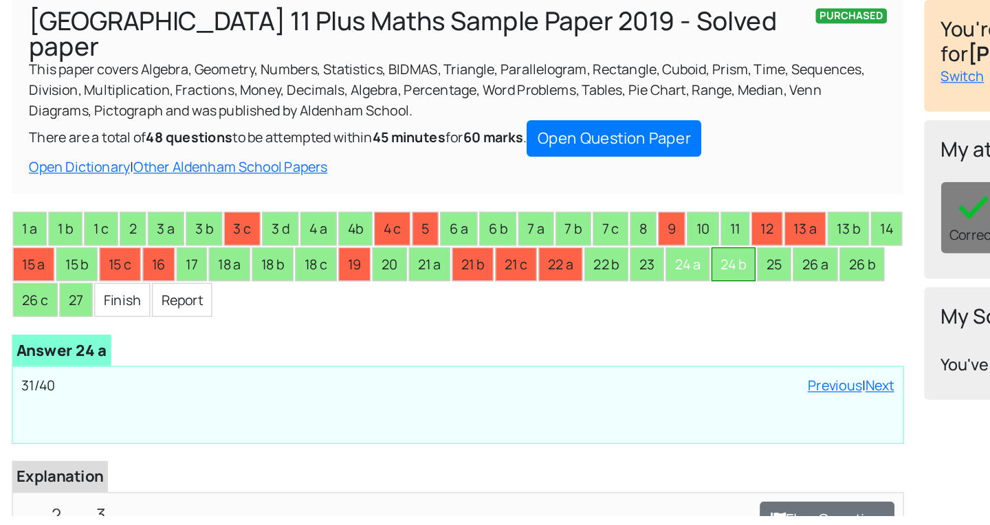
click at [614, 307] on li "24 b" at bounding box center [596, 321] width 36 height 28
click at [642, 307] on li "25" at bounding box center [629, 321] width 28 height 28
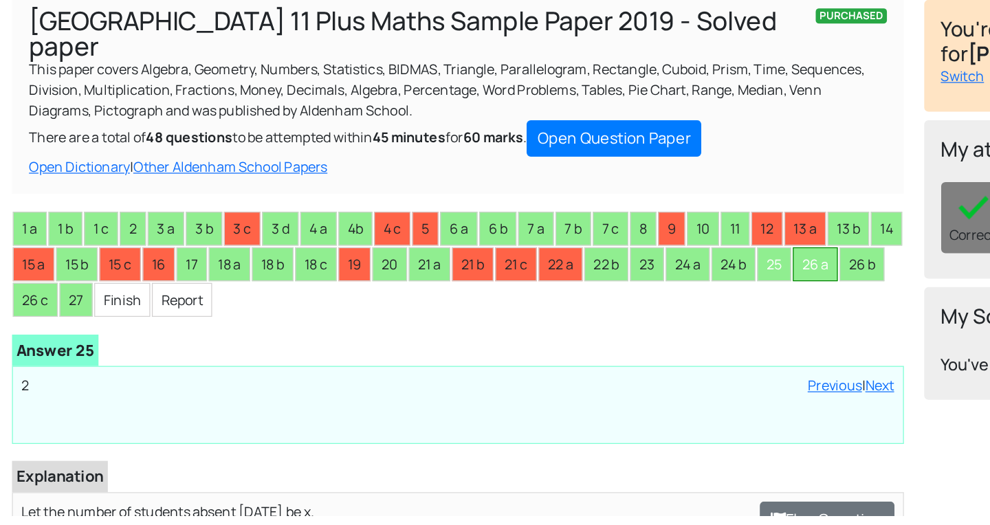
click at [680, 307] on li "26 a" at bounding box center [662, 321] width 36 height 28
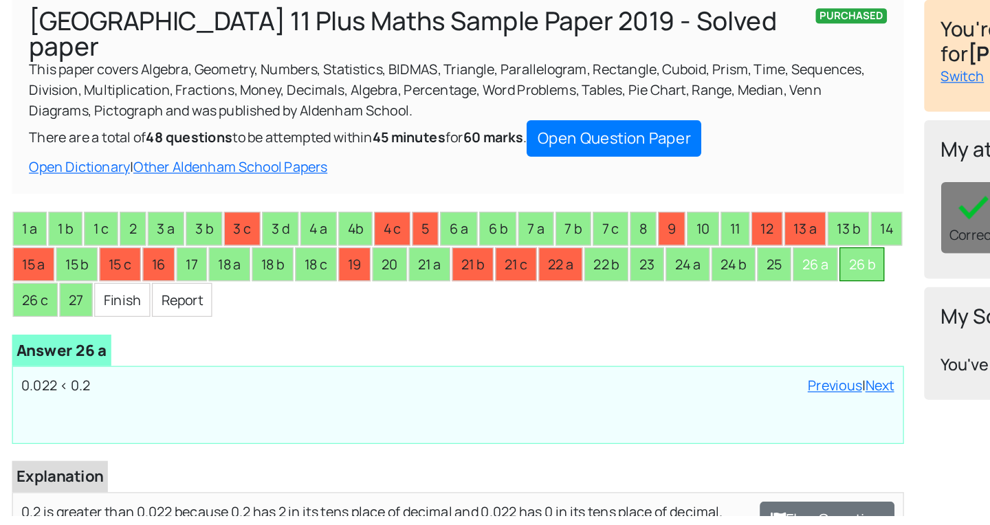
click at [682, 327] on li "26 b" at bounding box center [700, 321] width 36 height 28
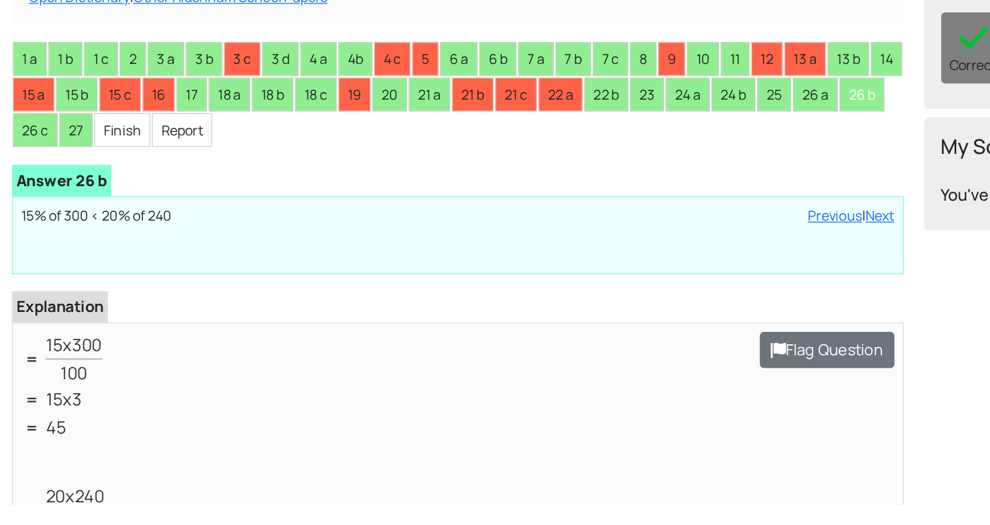
scroll to position [129, 0]
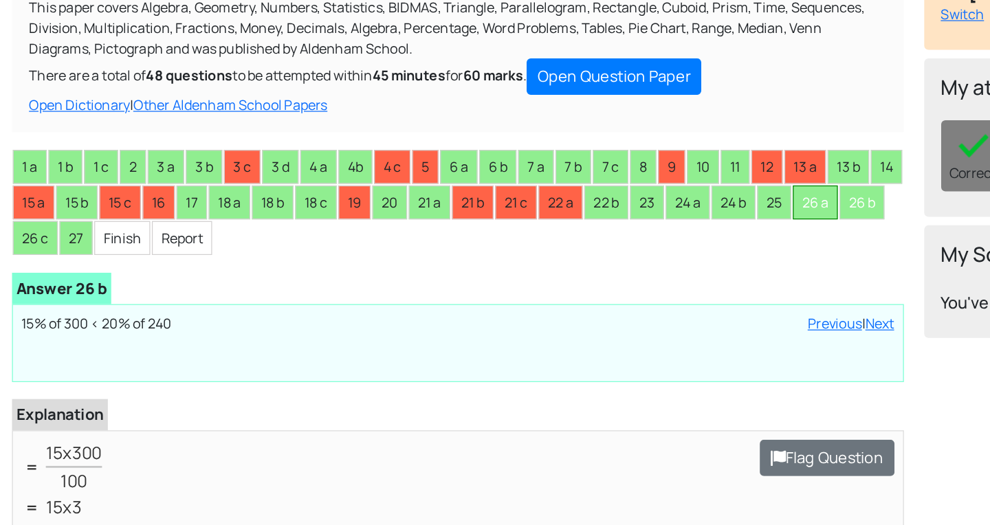
click at [680, 180] on li "26 a" at bounding box center [662, 194] width 36 height 28
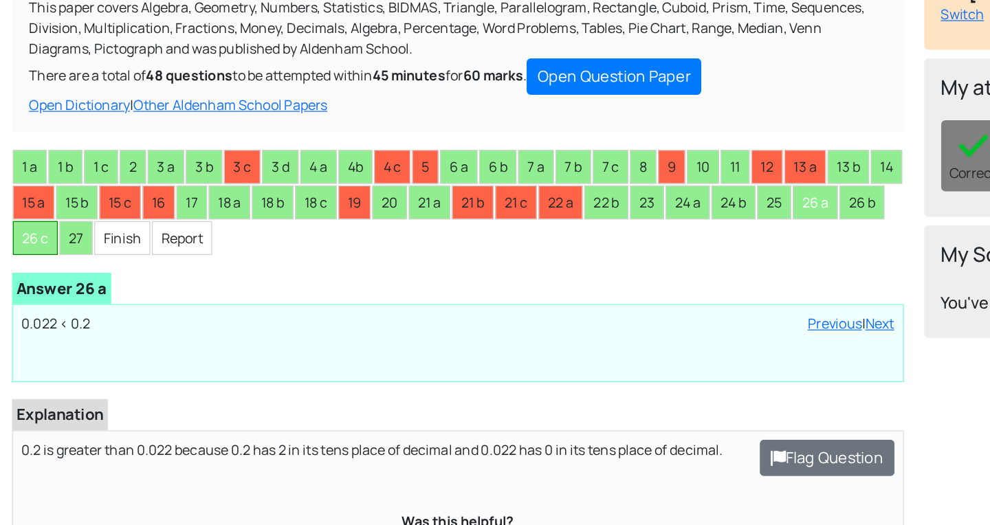
click at [47, 209] on li "26 c" at bounding box center [29, 223] width 36 height 28
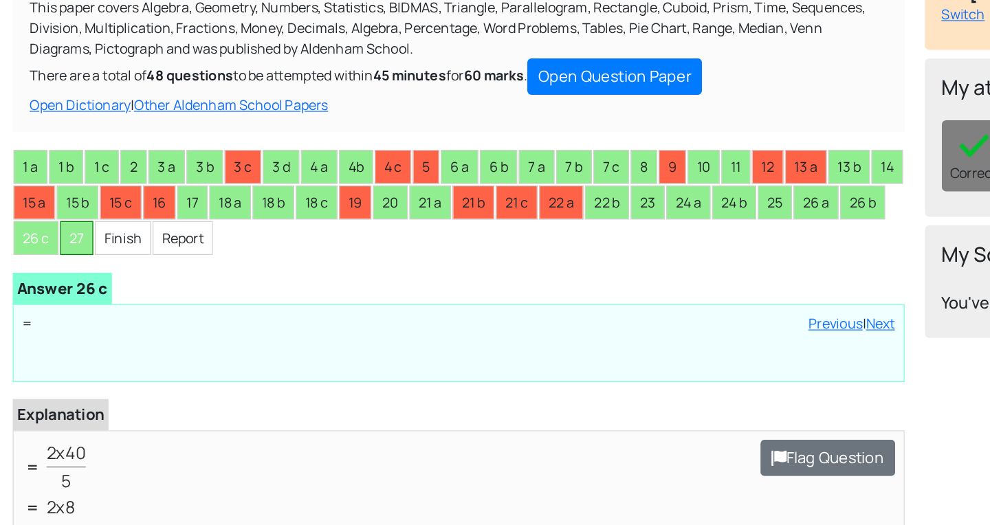
click at [76, 209] on li "27" at bounding box center [62, 223] width 27 height 28
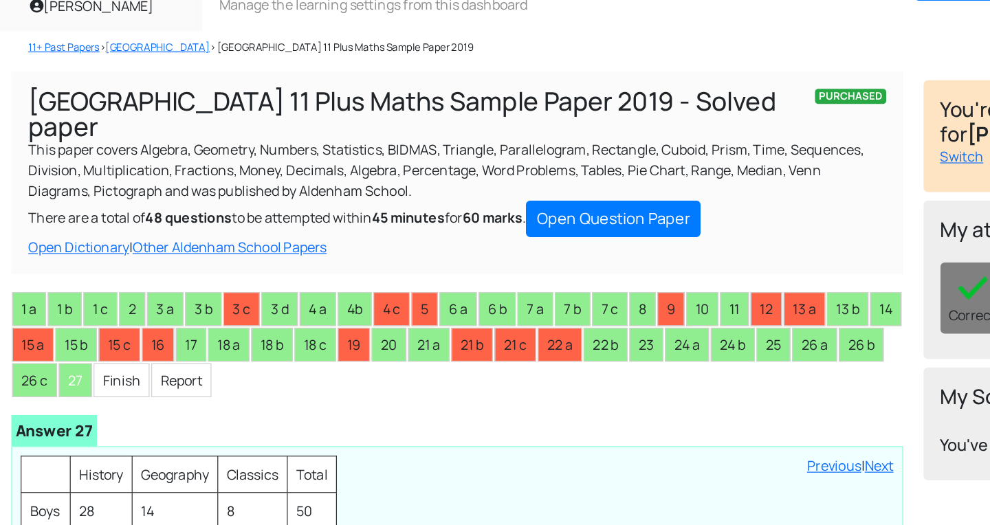
scroll to position [35, 0]
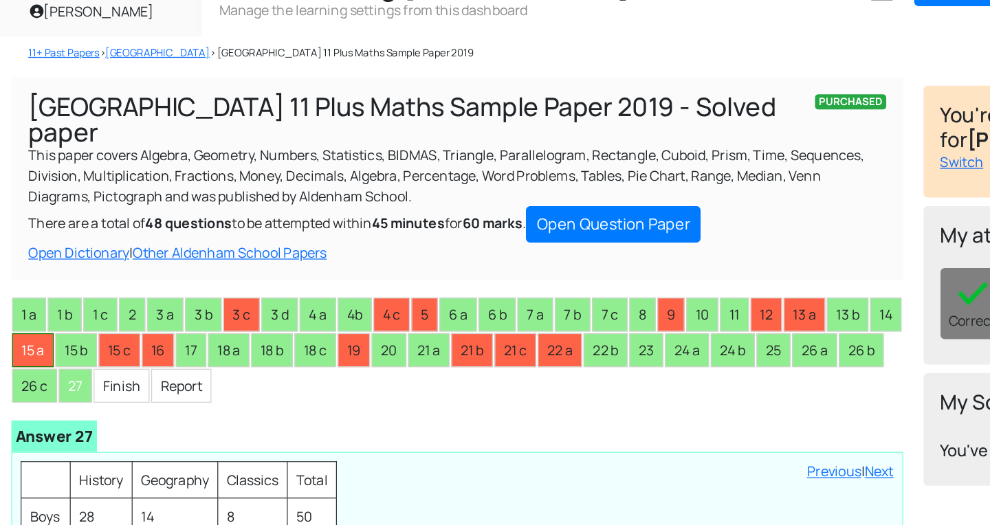
click at [45, 274] on li "15 a" at bounding box center [28, 288] width 34 height 28
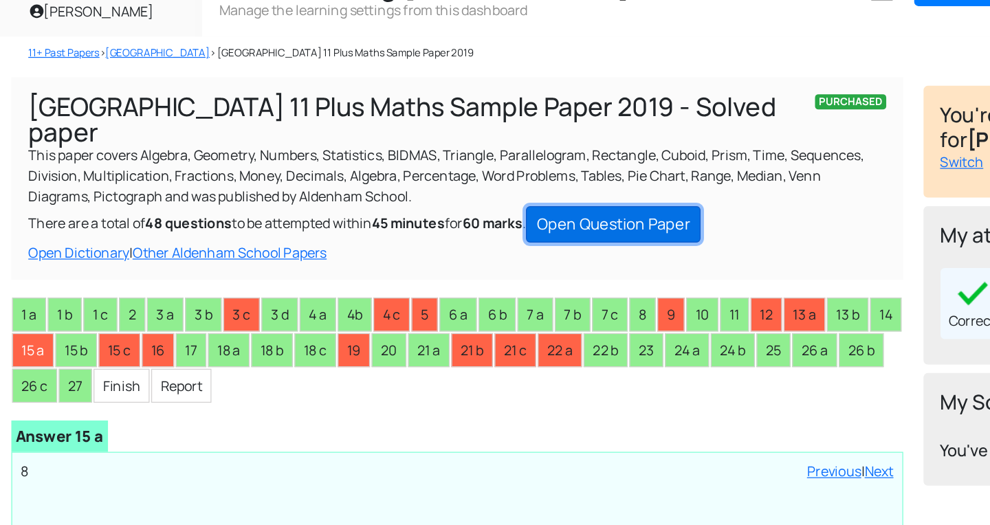
click at [524, 171] on link "Open Question Paper" at bounding box center [499, 186] width 142 height 30
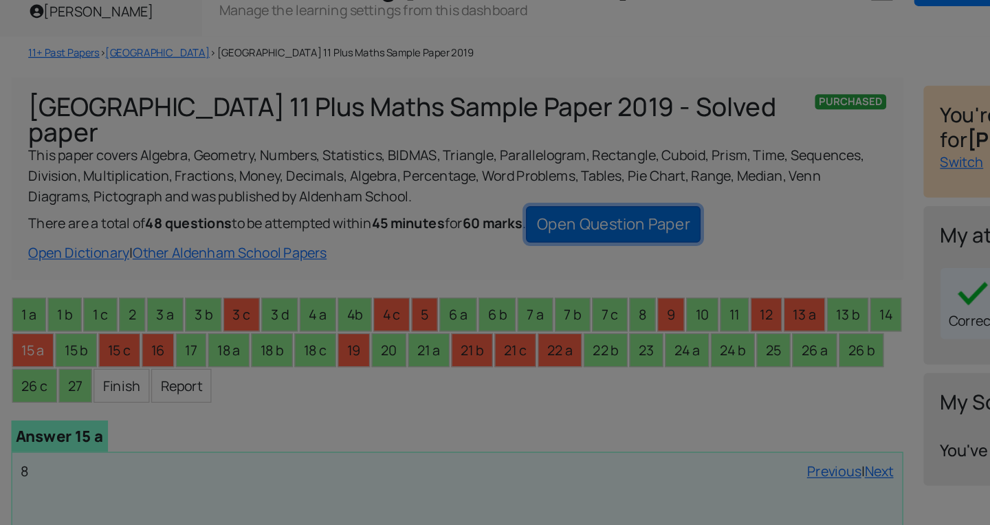
scroll to position [0, 0]
type input "12"
select select "page-fit"
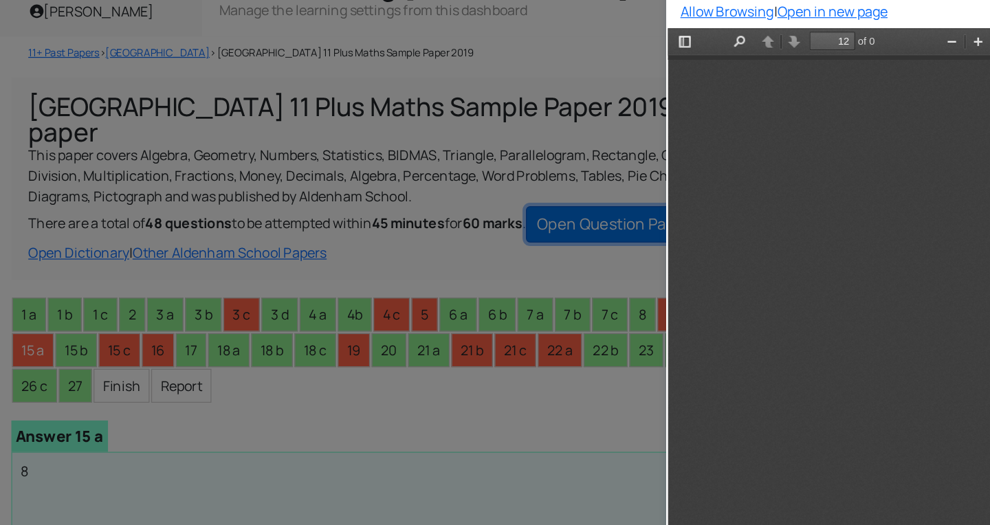
scroll to position [5638, 0]
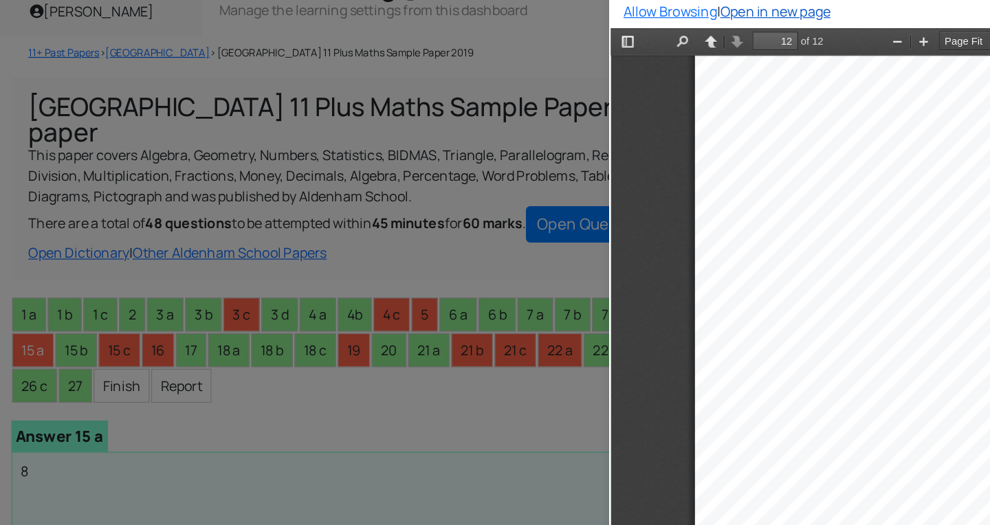
click at [666, 15] on link "Open in new page" at bounding box center [629, 13] width 89 height 15
